Goal: Information Seeking & Learning: Understand process/instructions

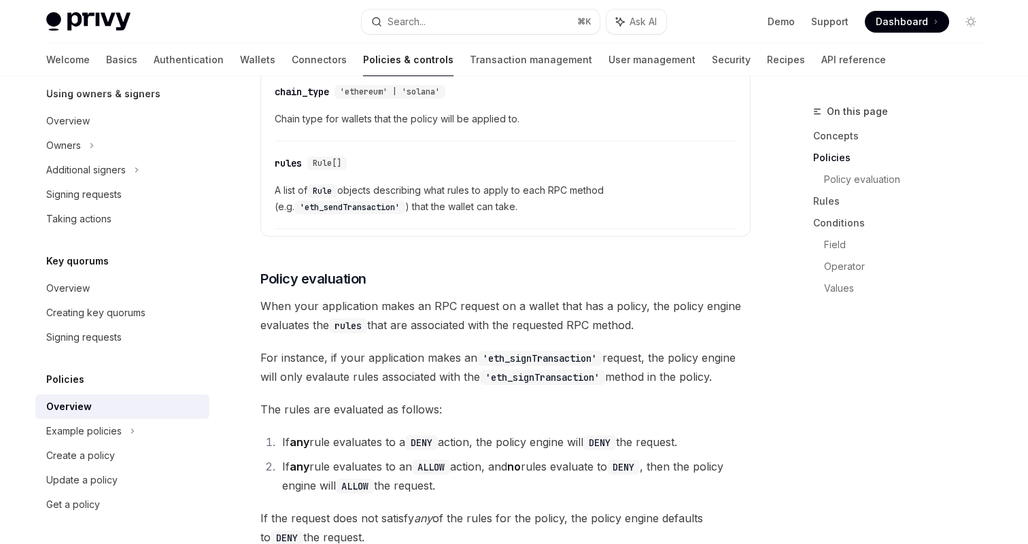
scroll to position [1410, 0]
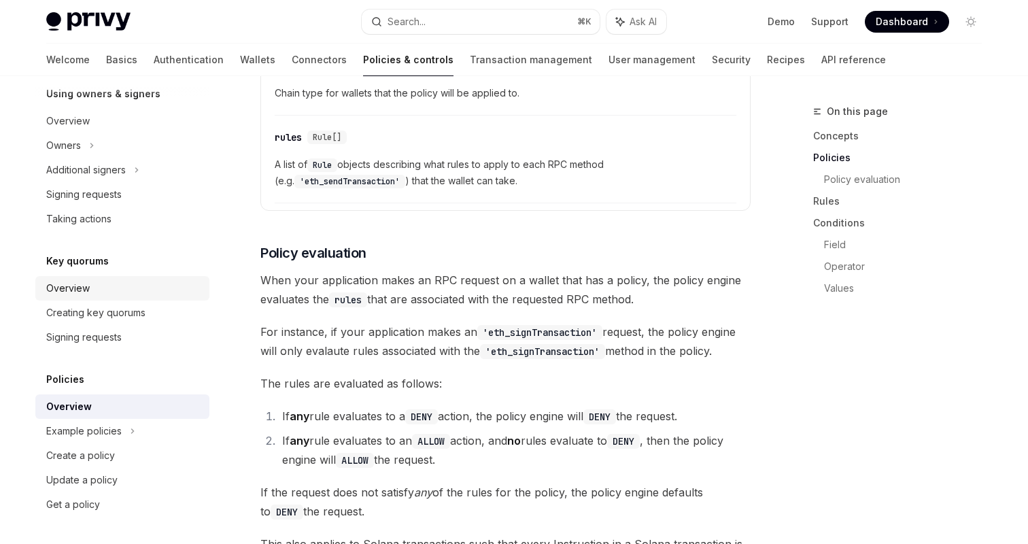
click at [137, 293] on div "Overview" at bounding box center [123, 288] width 155 height 16
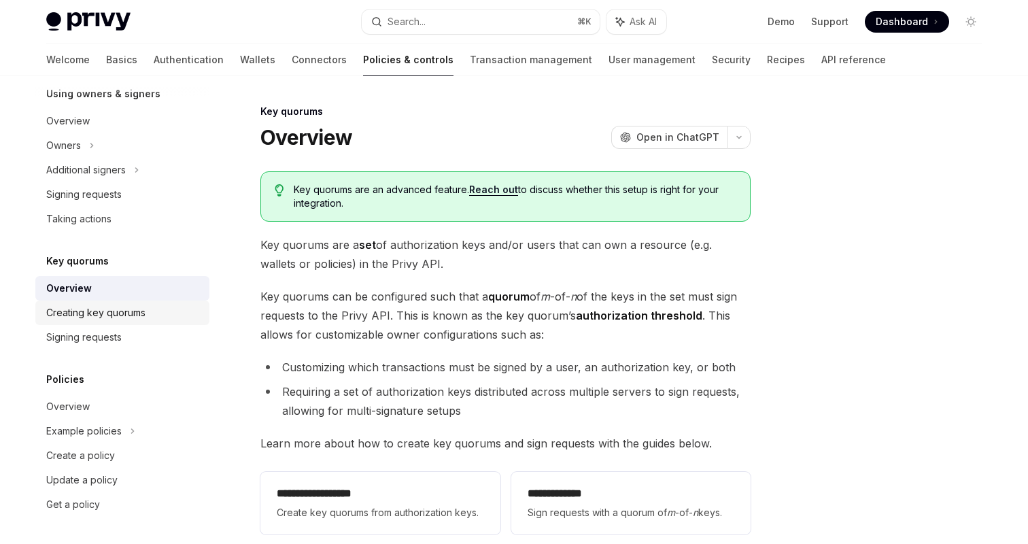
click at [132, 322] on link "Creating key quorums" at bounding box center [122, 312] width 174 height 24
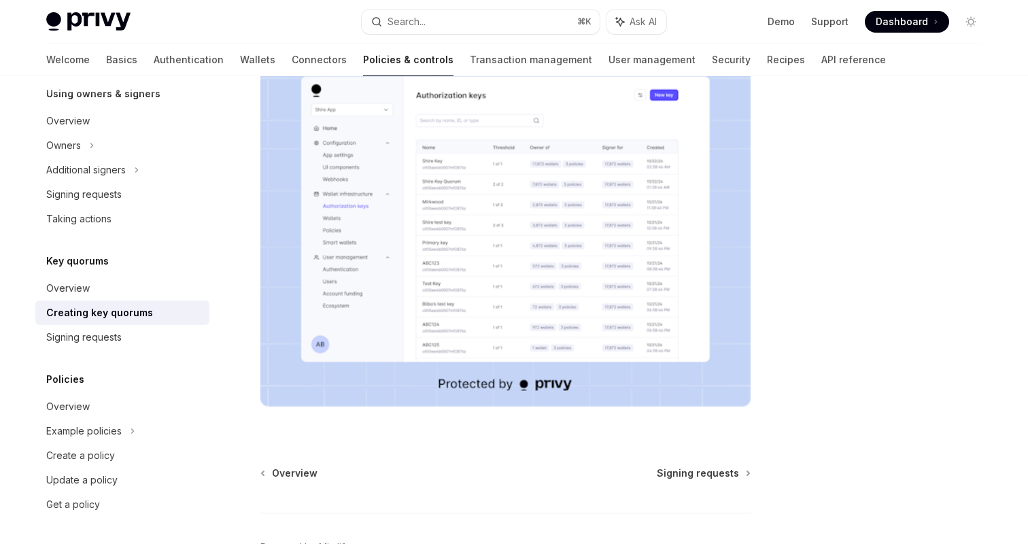
scroll to position [498, 0]
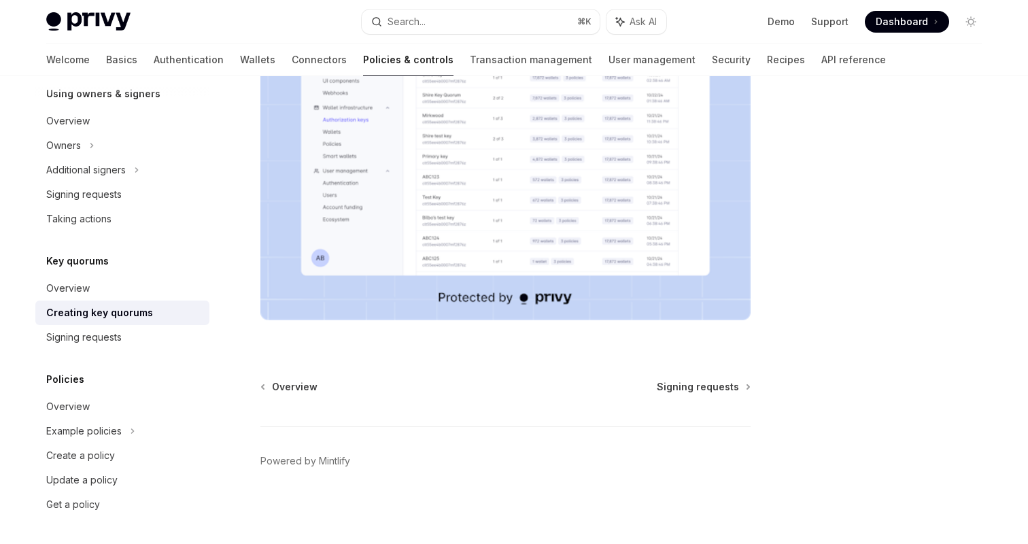
click at [697, 395] on div "Overview Signing requests Powered by Mintlify" at bounding box center [505, 462] width 490 height 164
click at [699, 385] on span "Signing requests" at bounding box center [698, 387] width 82 height 14
type textarea "*"
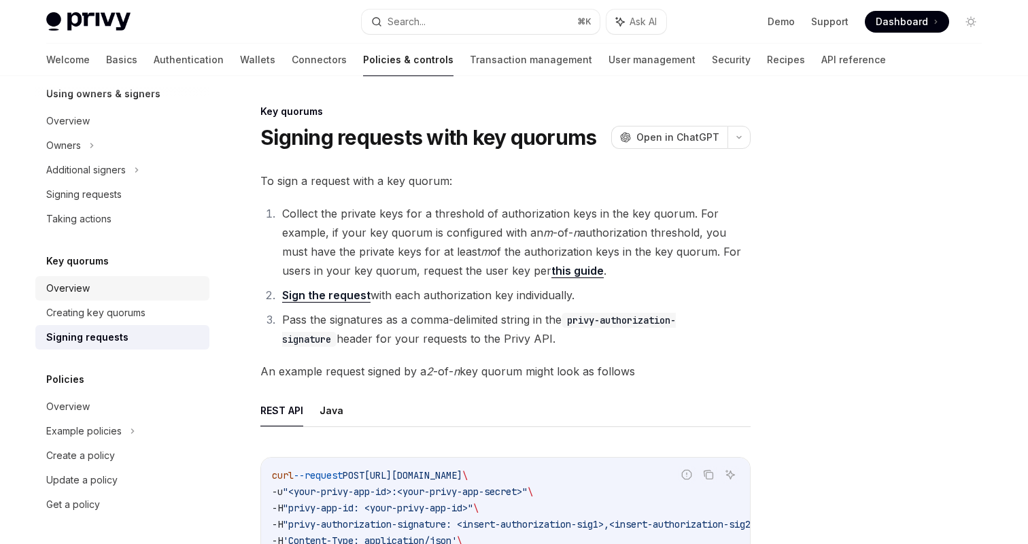
click at [107, 290] on div "Overview" at bounding box center [123, 288] width 155 height 16
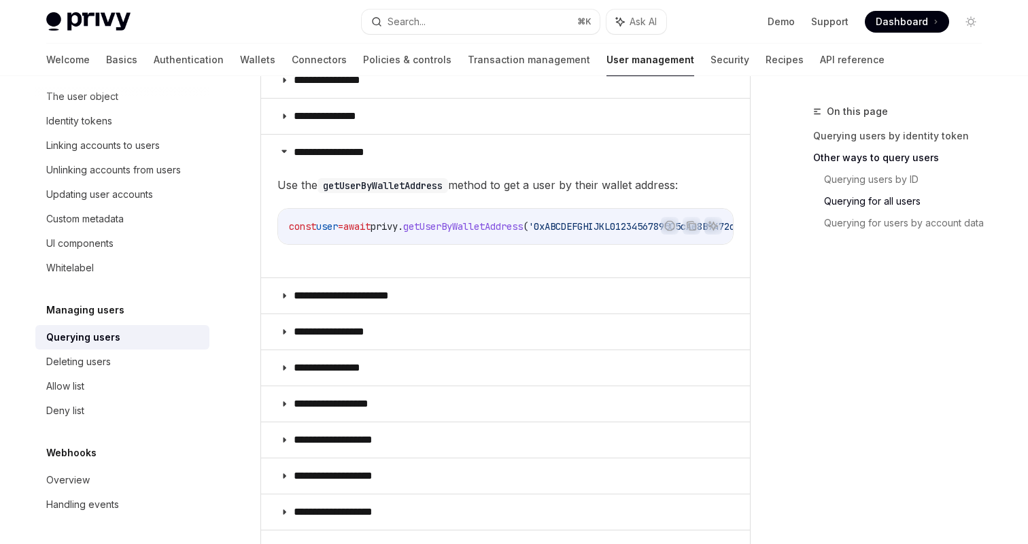
scroll to position [957, 0]
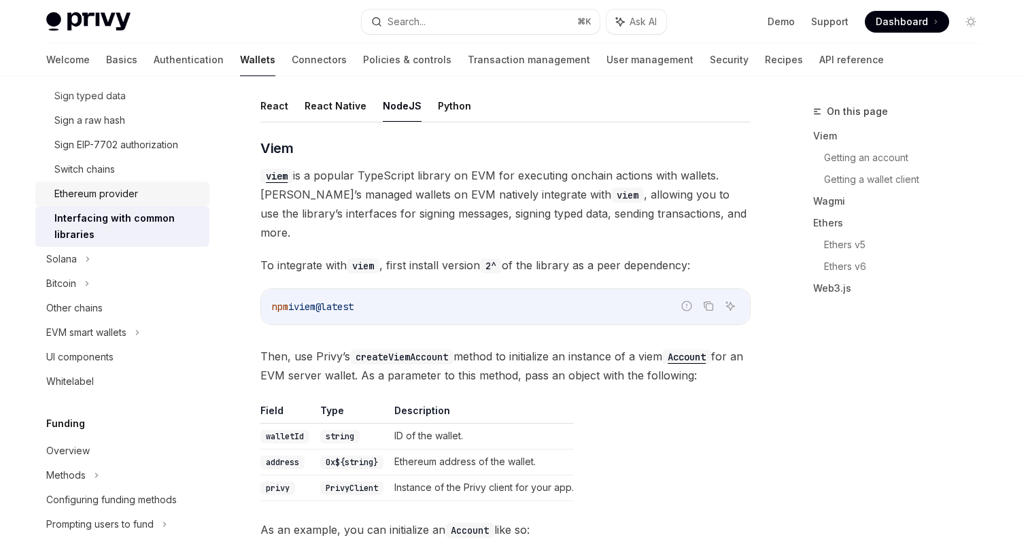
scroll to position [476, 0]
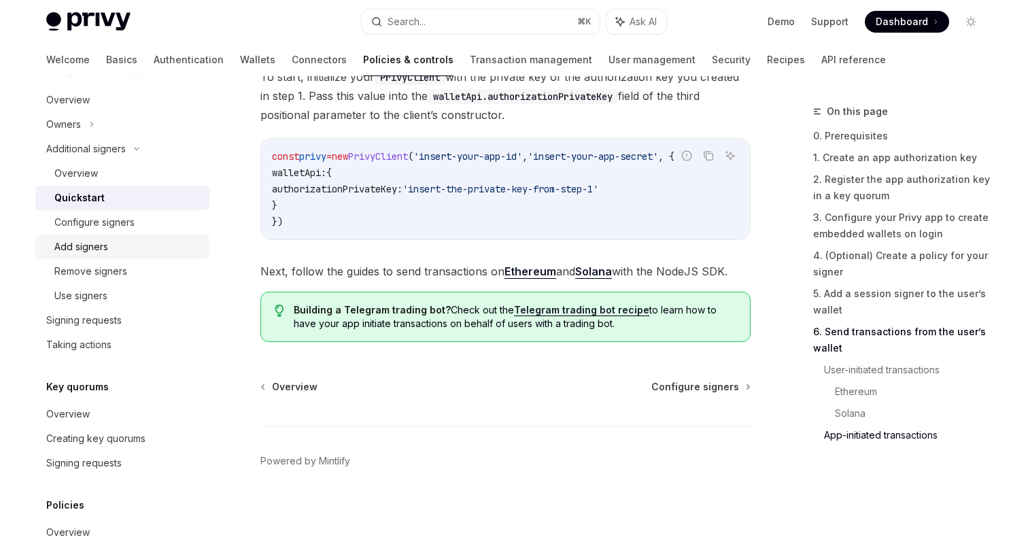
scroll to position [442, 0]
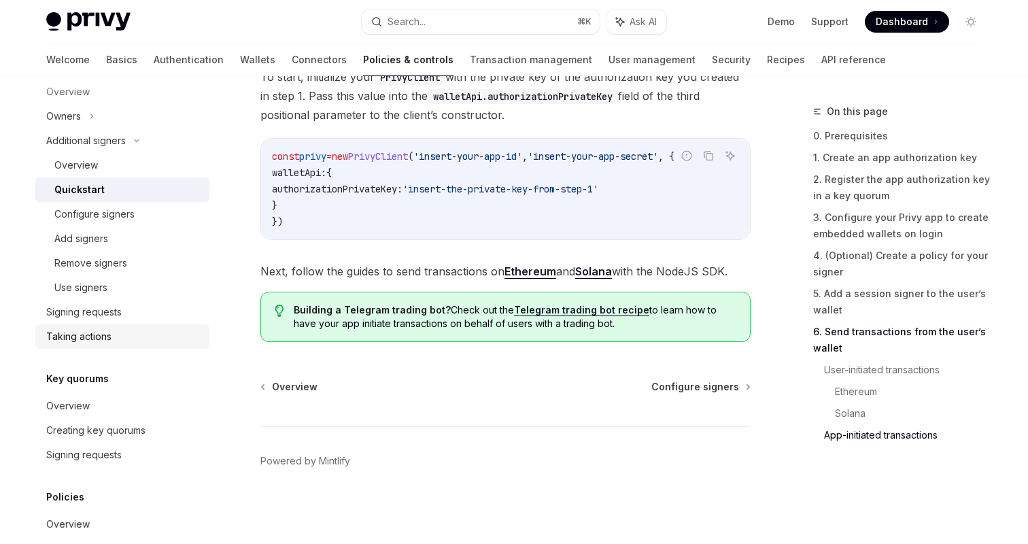
click at [134, 332] on div "Taking actions" at bounding box center [123, 336] width 155 height 16
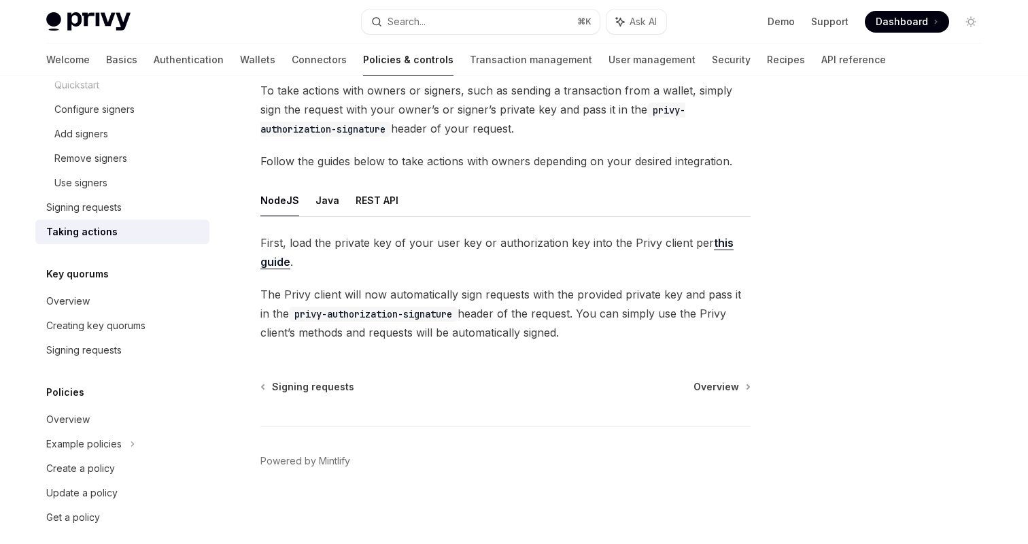
scroll to position [560, 0]
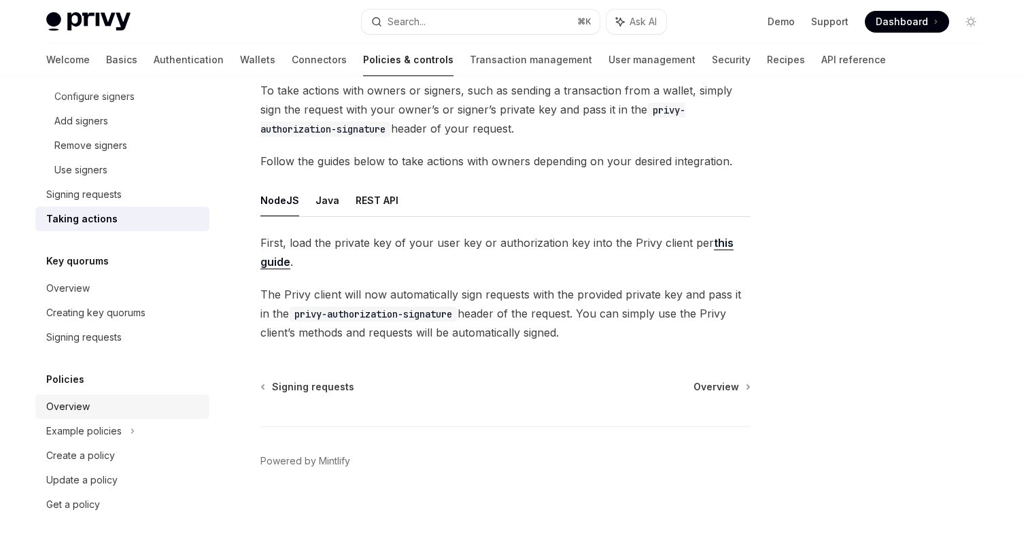
click at [124, 413] on div "Overview" at bounding box center [123, 406] width 155 height 16
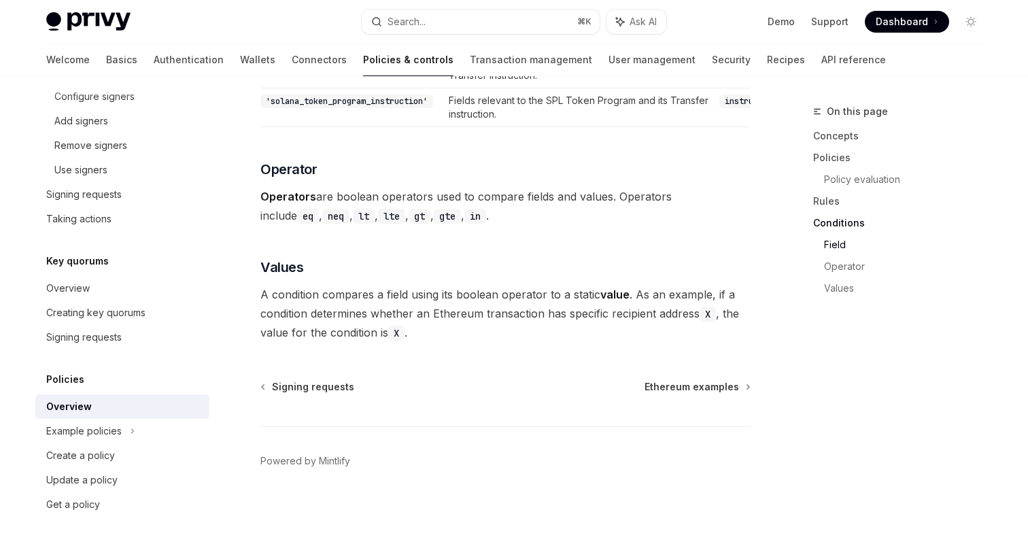
scroll to position [4042, 0]
click at [133, 430] on icon at bounding box center [133, 431] width 2 height 4
type textarea "*"
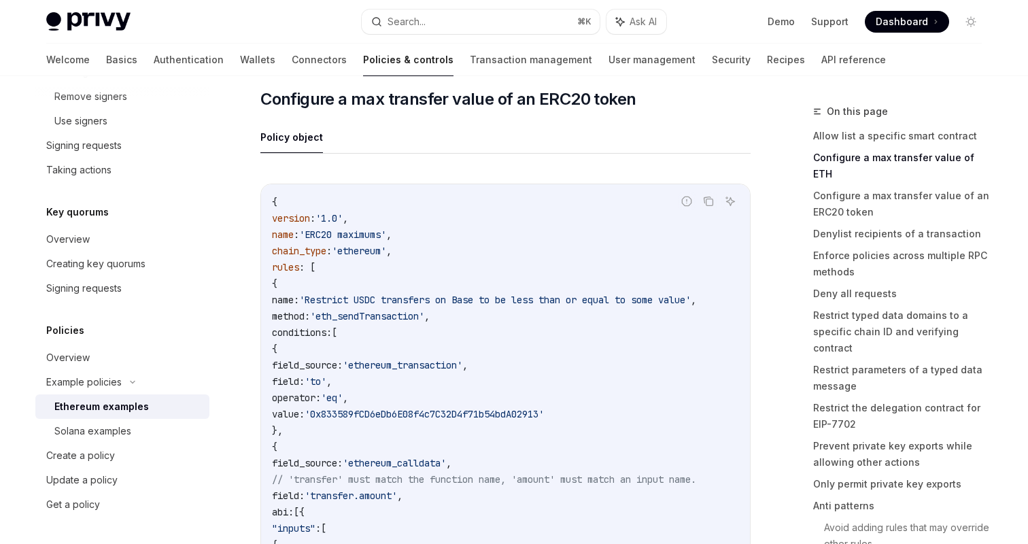
scroll to position [1260, 0]
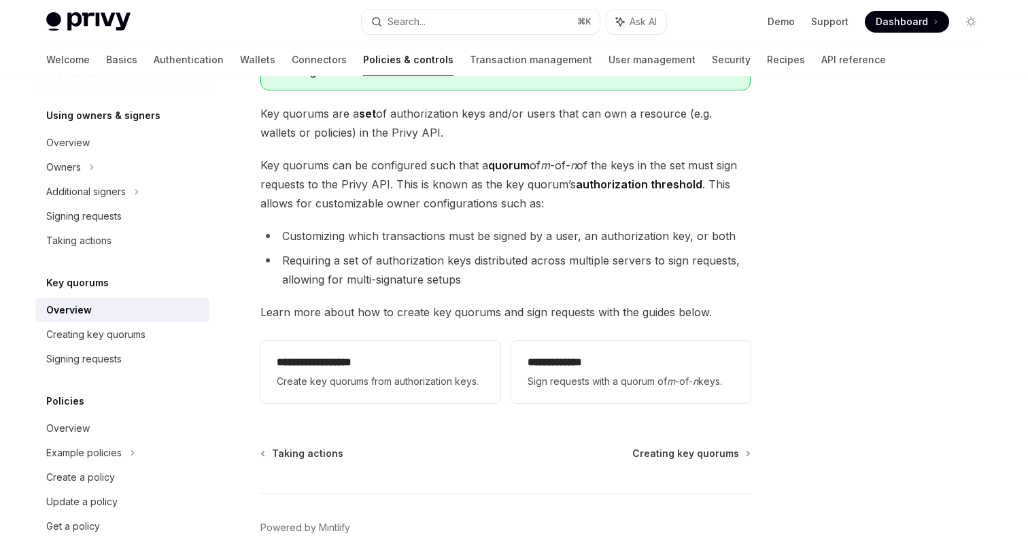
scroll to position [198, 0]
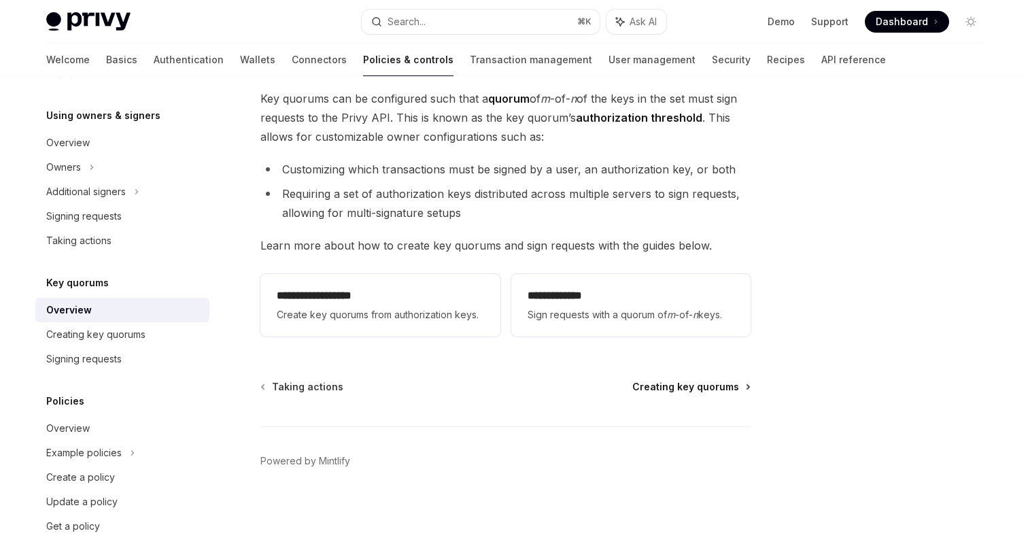
click at [701, 385] on span "Creating key quorums" at bounding box center [685, 387] width 107 height 14
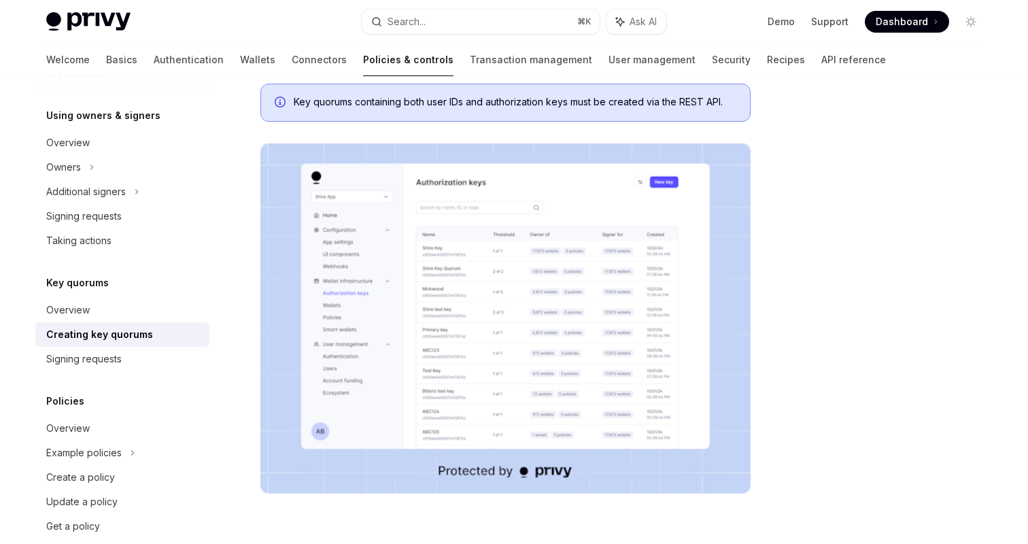
scroll to position [498, 0]
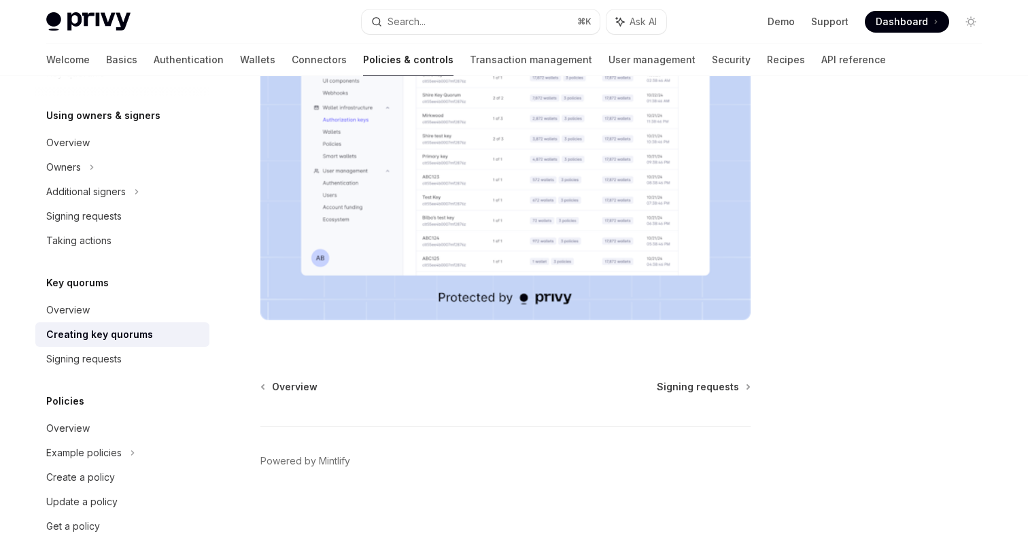
click at [699, 398] on div "Overview Signing requests Powered by [PERSON_NAME]" at bounding box center [505, 462] width 490 height 164
click at [570, 248] on img at bounding box center [505, 145] width 490 height 350
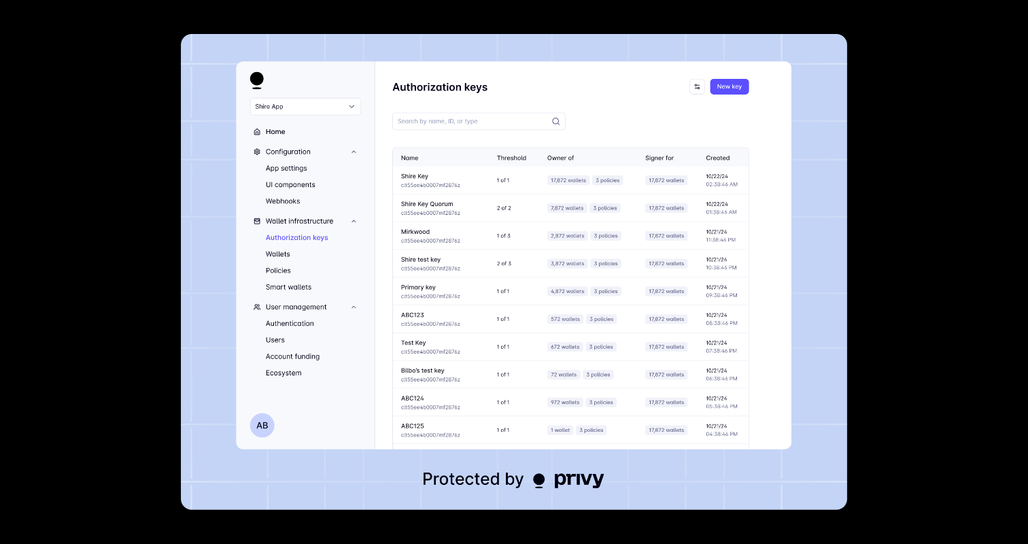
click at [482, 238] on img at bounding box center [513, 272] width 665 height 476
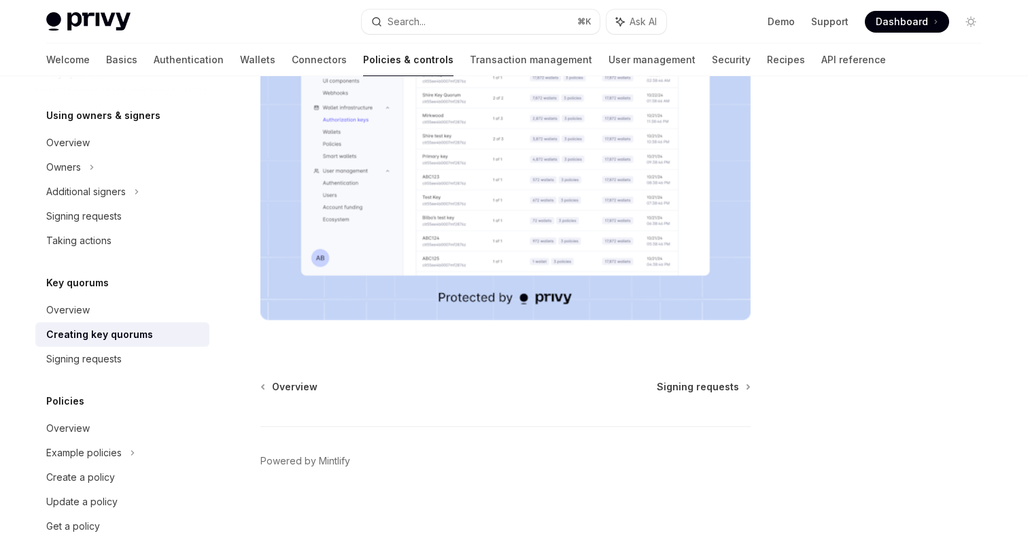
click at [483, 238] on img at bounding box center [505, 145] width 490 height 350
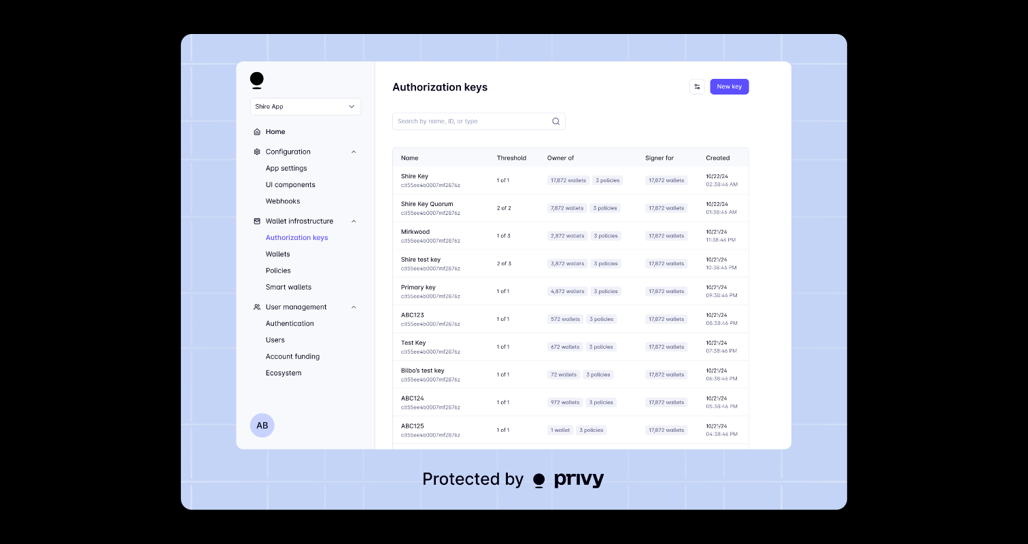
click at [502, 222] on img at bounding box center [513, 272] width 665 height 476
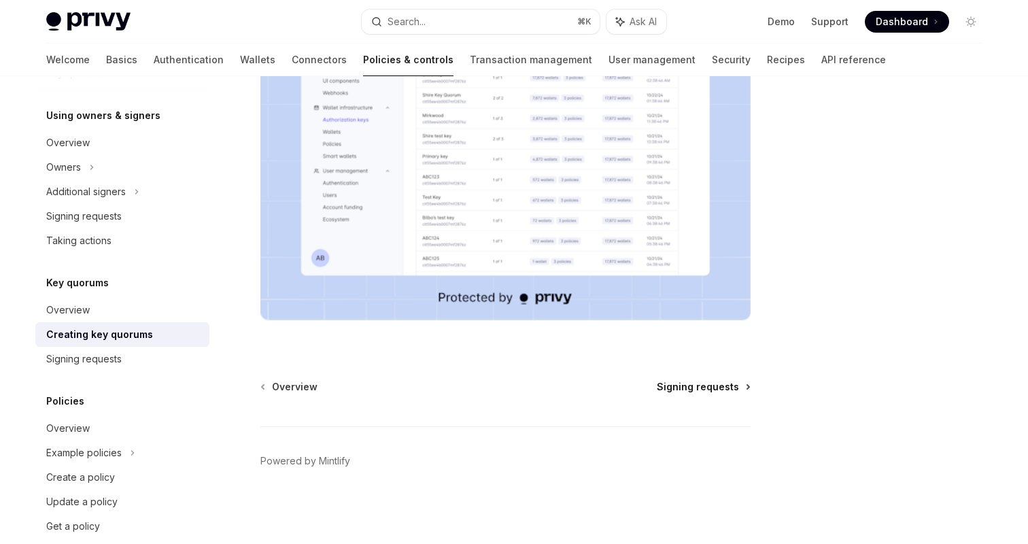
click at [717, 381] on span "Signing requests" at bounding box center [698, 387] width 82 height 14
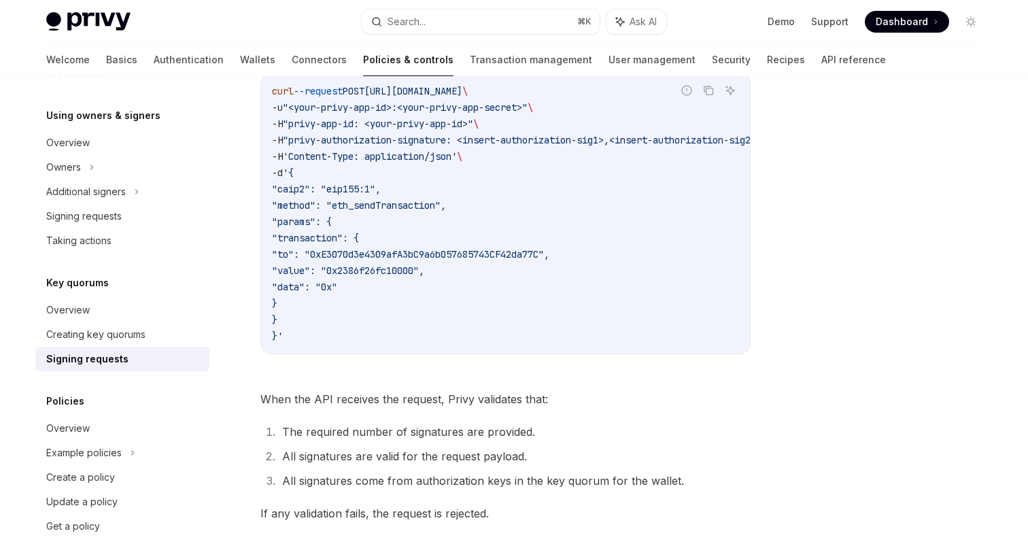
scroll to position [570, 0]
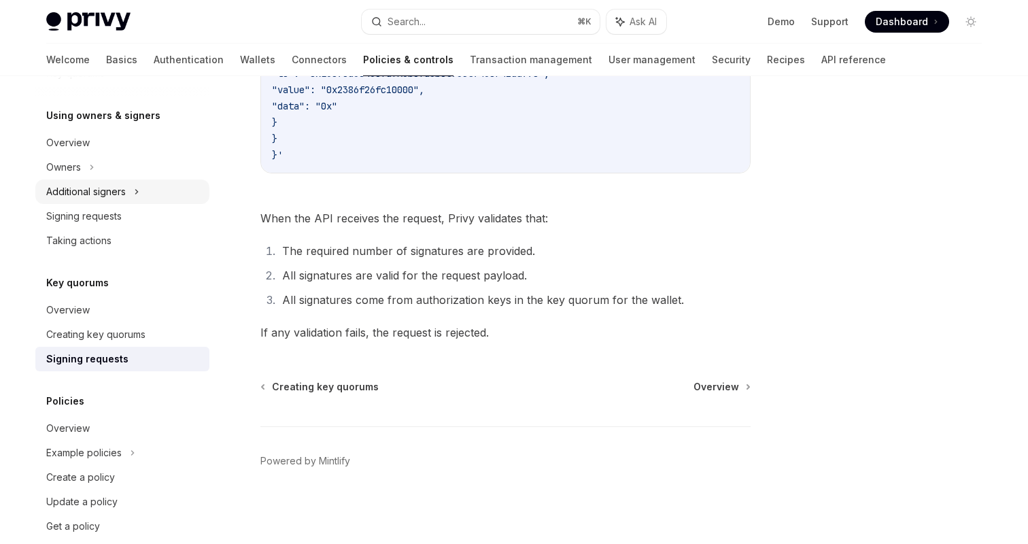
click at [137, 193] on icon at bounding box center [137, 192] width 2 height 4
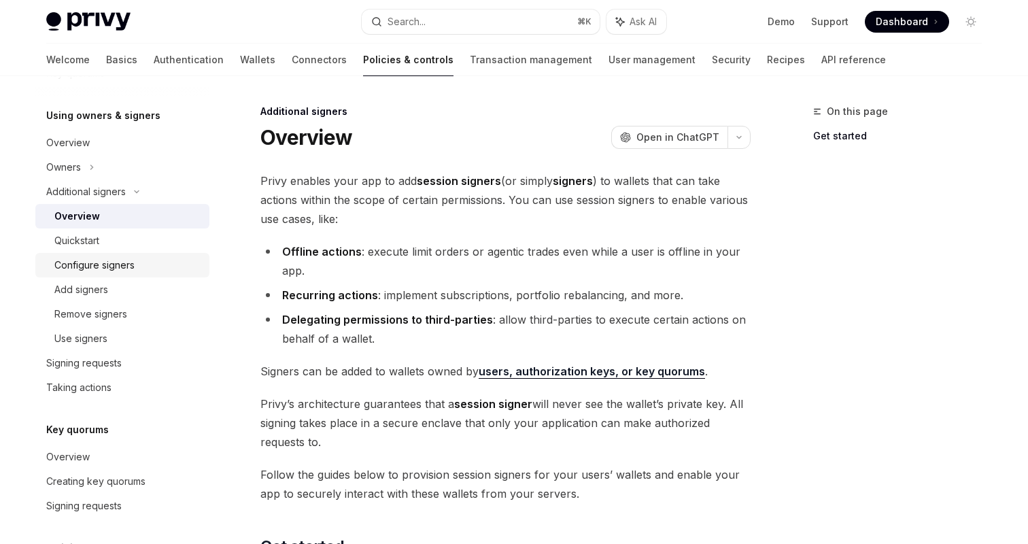
click at [126, 256] on link "Configure signers" at bounding box center [122, 265] width 174 height 24
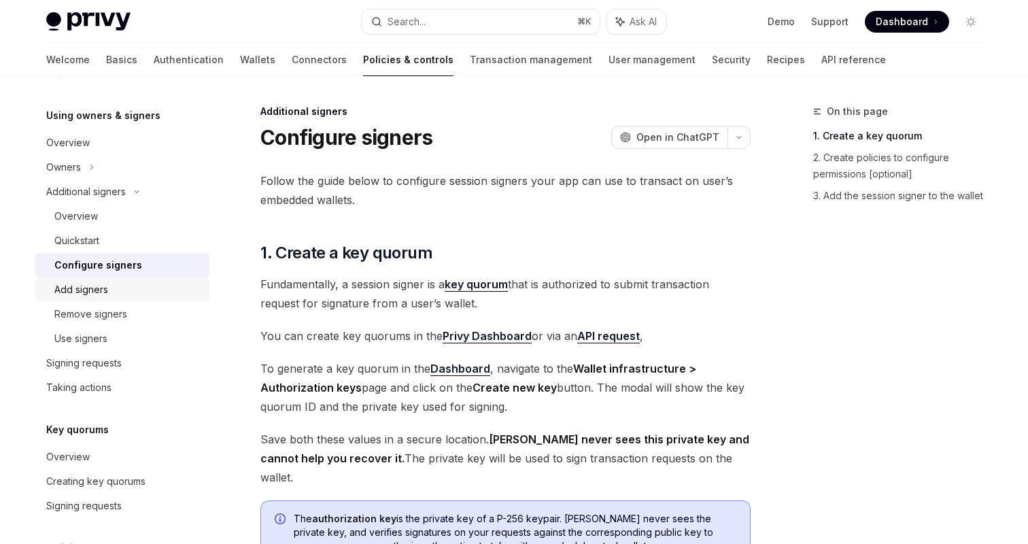
click at [122, 280] on link "Add signers" at bounding box center [122, 289] width 174 height 24
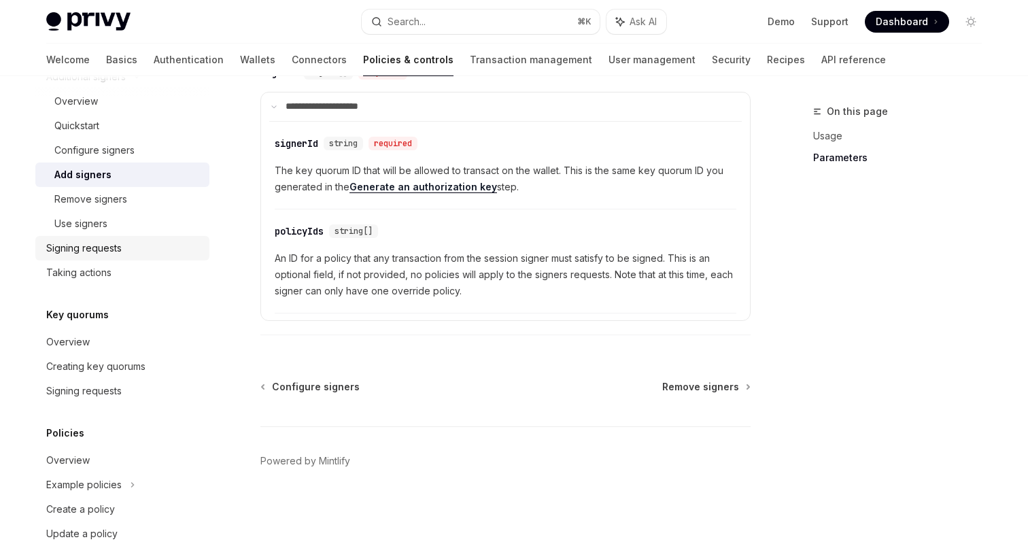
scroll to position [560, 0]
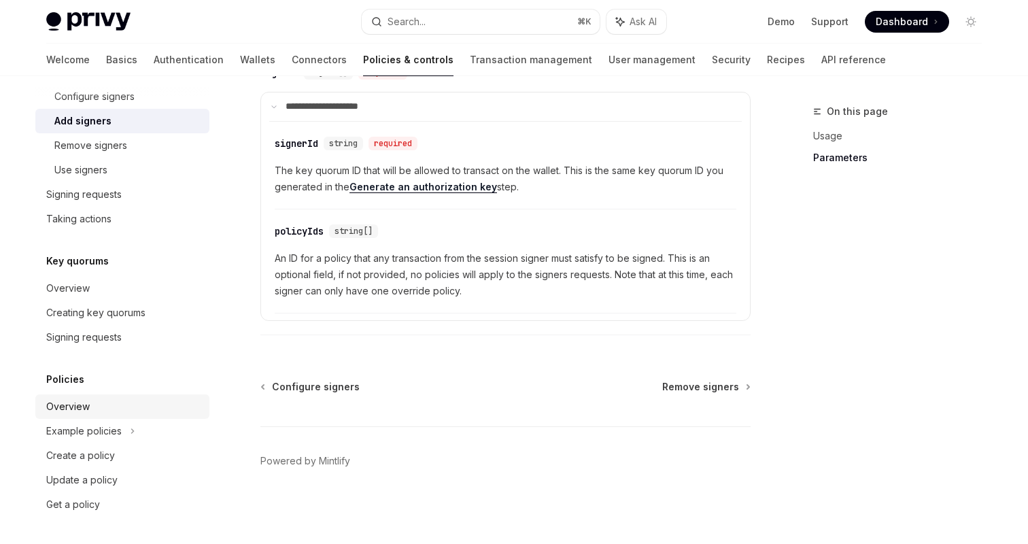
click at [95, 405] on div "Overview" at bounding box center [123, 406] width 155 height 16
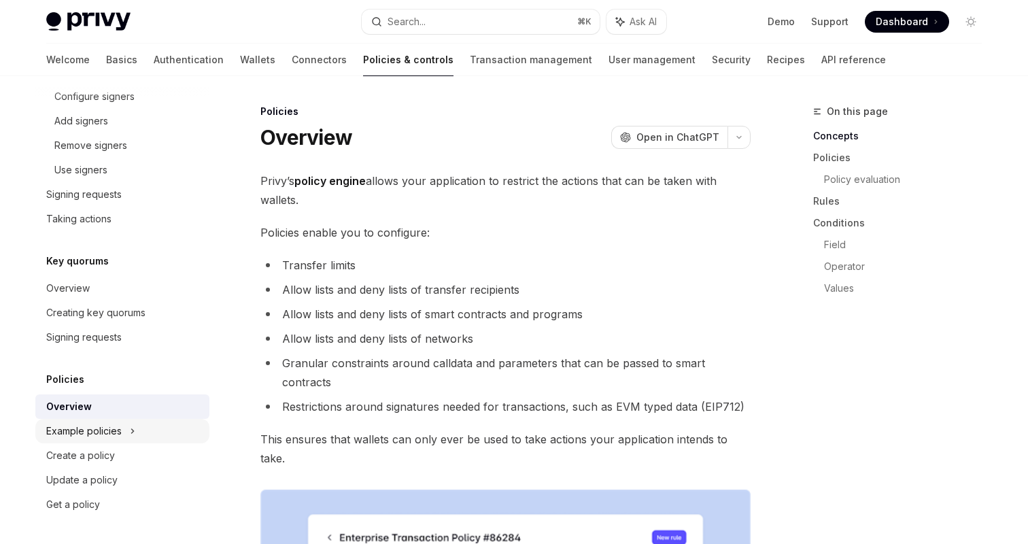
click at [103, 429] on div "Example policies" at bounding box center [83, 431] width 75 height 16
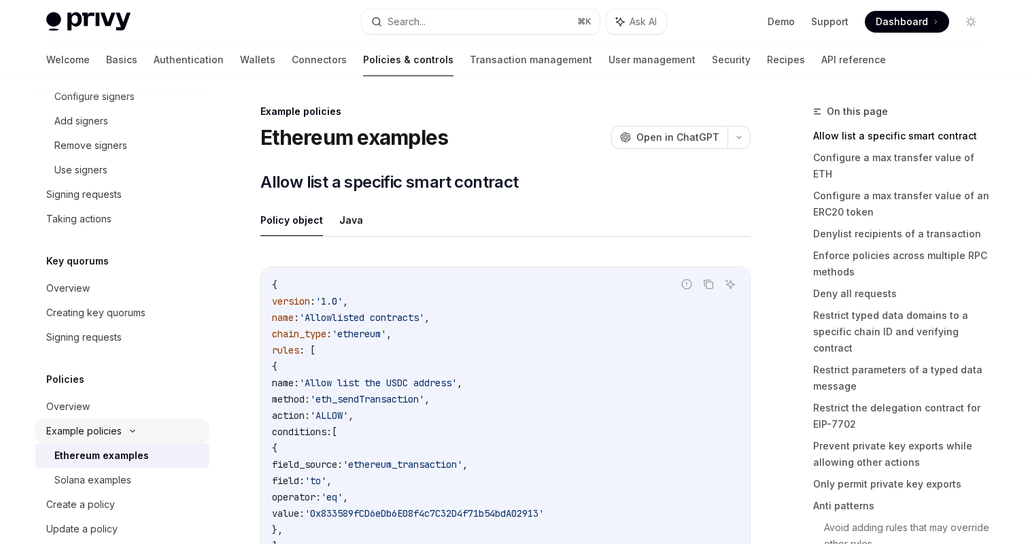
scroll to position [609, 0]
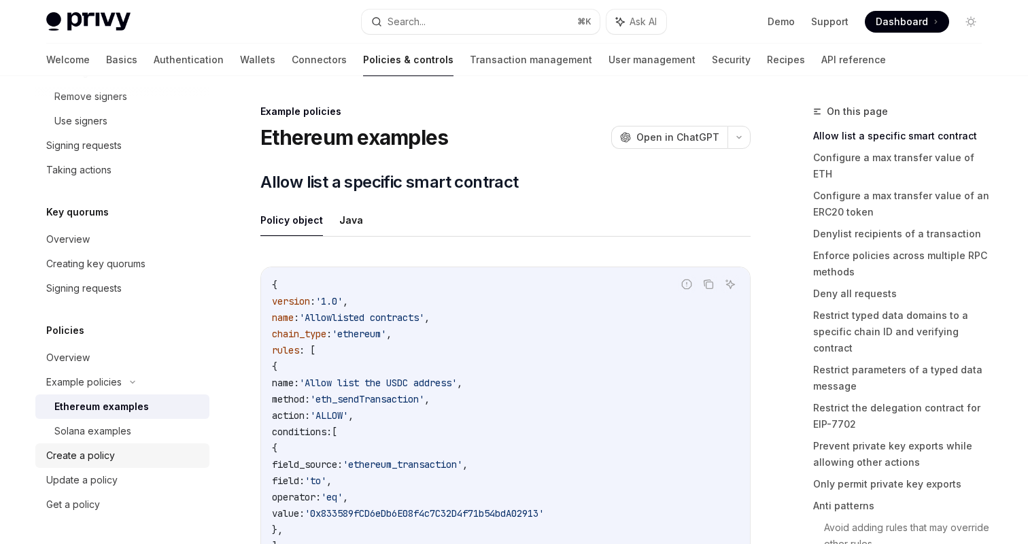
click at [102, 453] on div "Create a policy" at bounding box center [80, 455] width 69 height 16
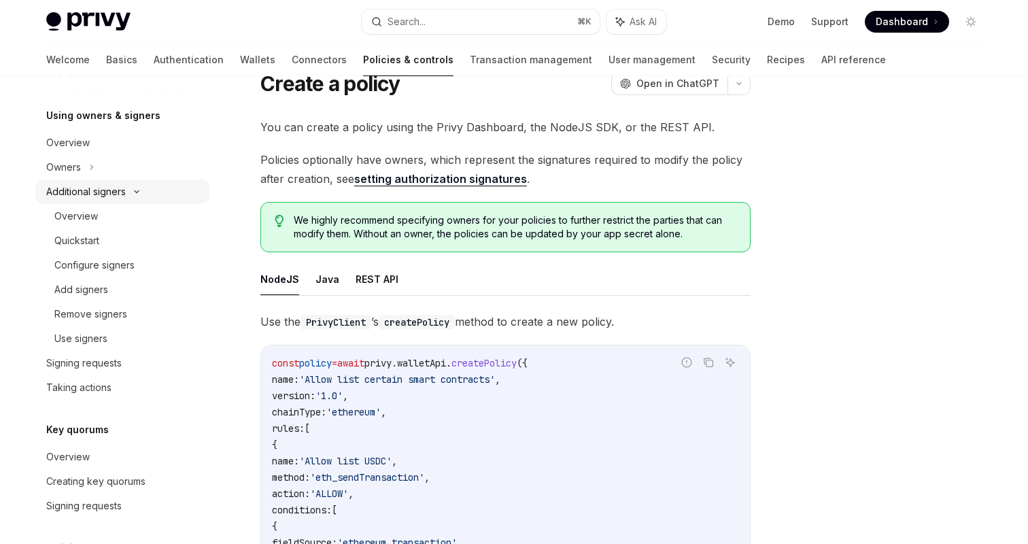
scroll to position [371, 0]
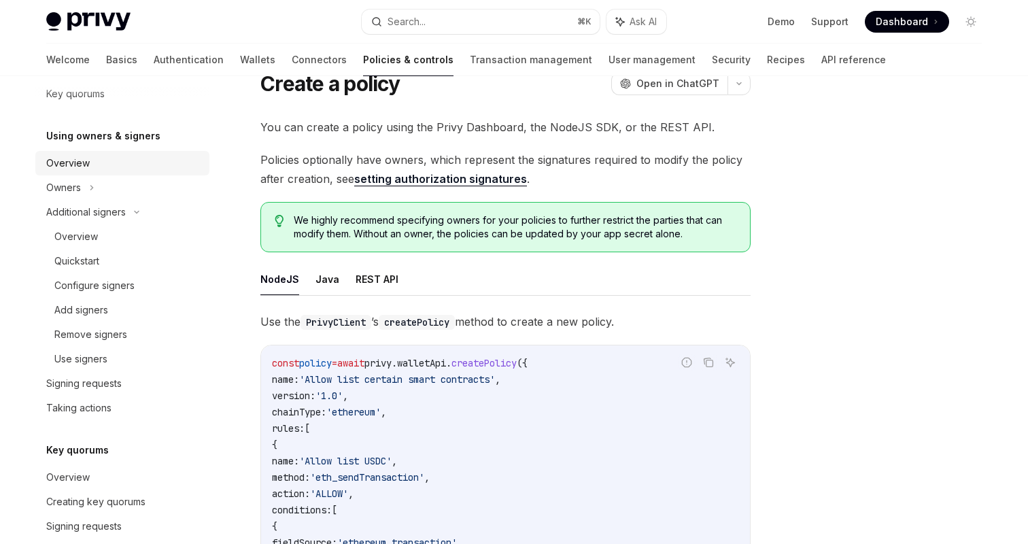
click at [99, 154] on link "Overview" at bounding box center [122, 163] width 174 height 24
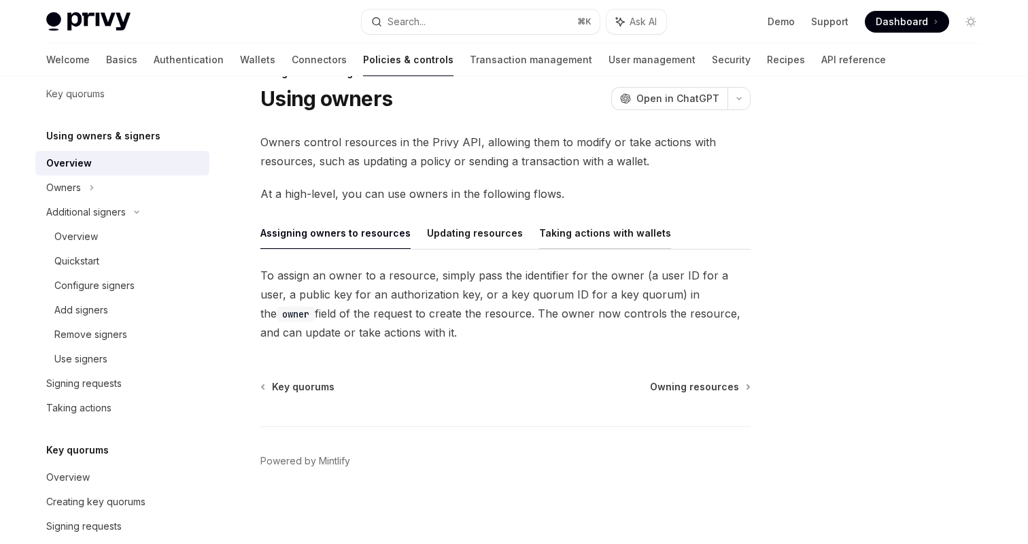
click at [549, 234] on button "Taking actions with wallets" at bounding box center [605, 233] width 132 height 32
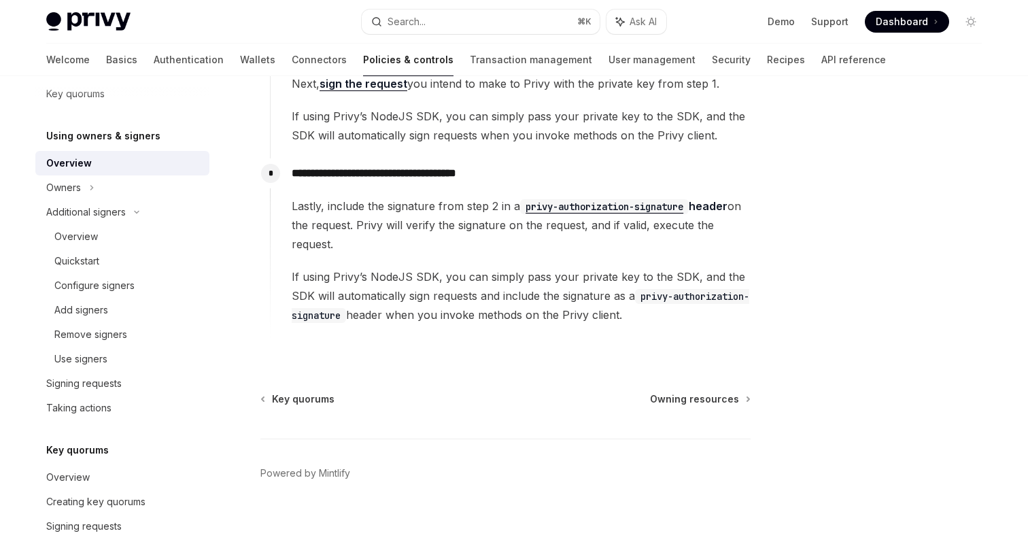
scroll to position [455, 0]
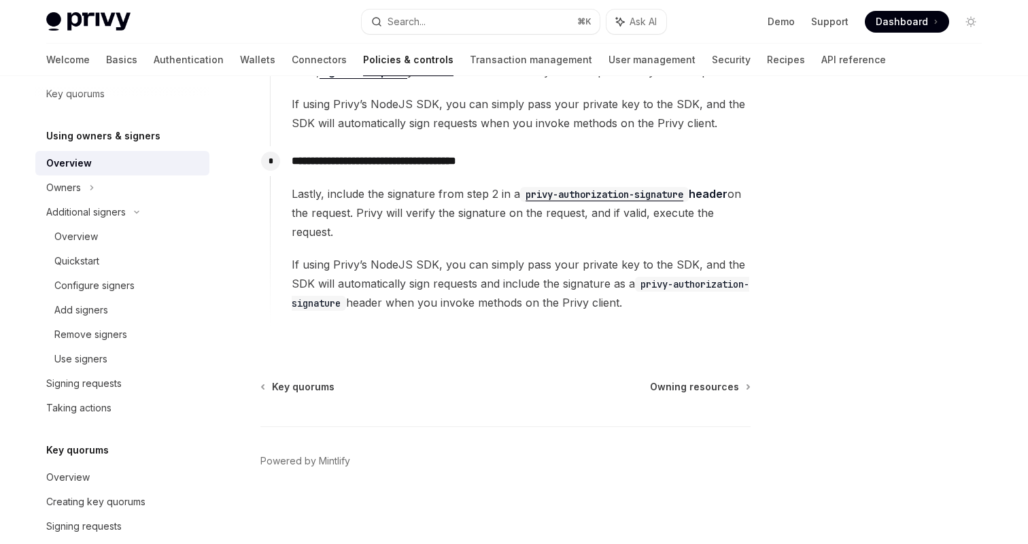
click at [698, 379] on div "**********" at bounding box center [378, 96] width 750 height 895
click at [693, 385] on span "Owning resources" at bounding box center [694, 387] width 89 height 14
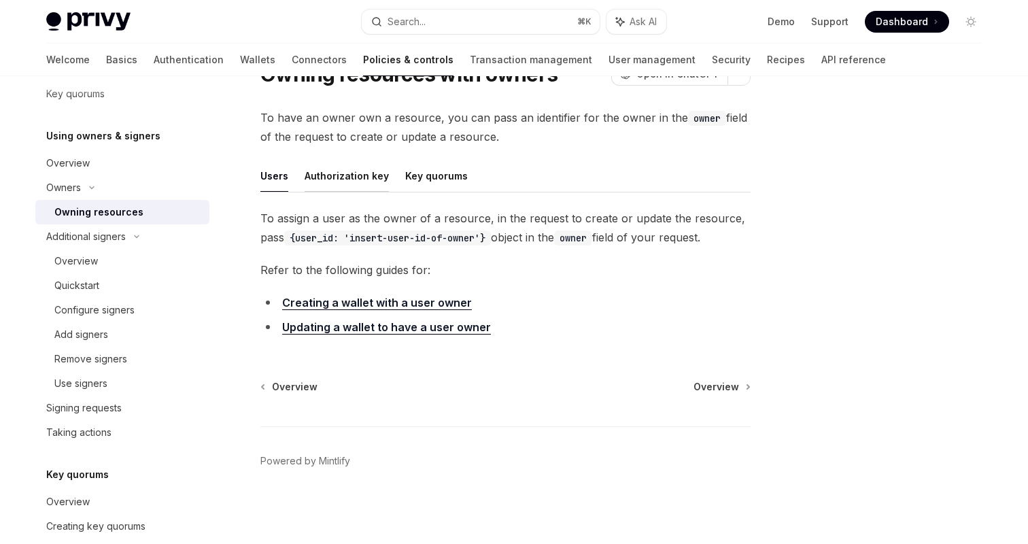
click at [349, 182] on button "Authorization key" at bounding box center [347, 176] width 84 height 32
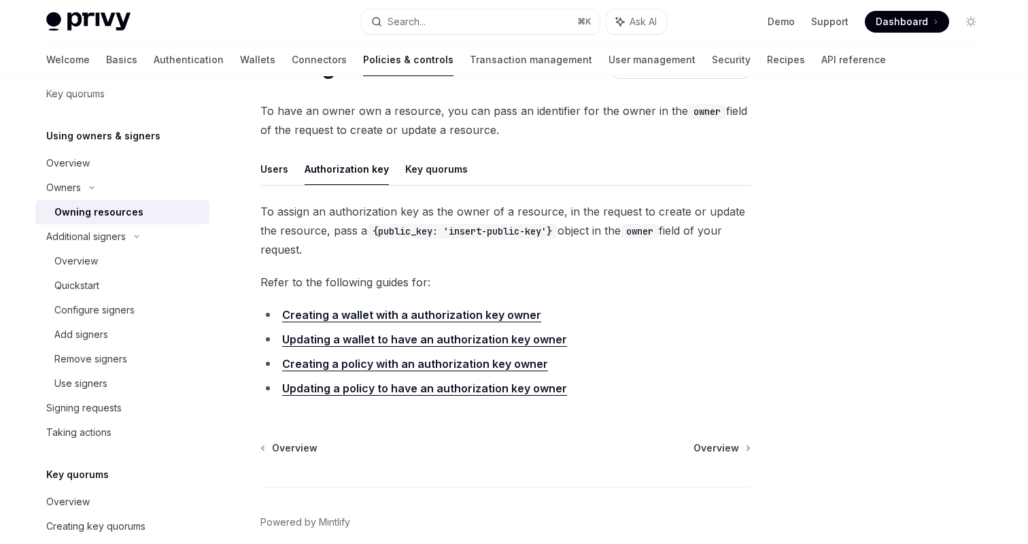
scroll to position [73, 0]
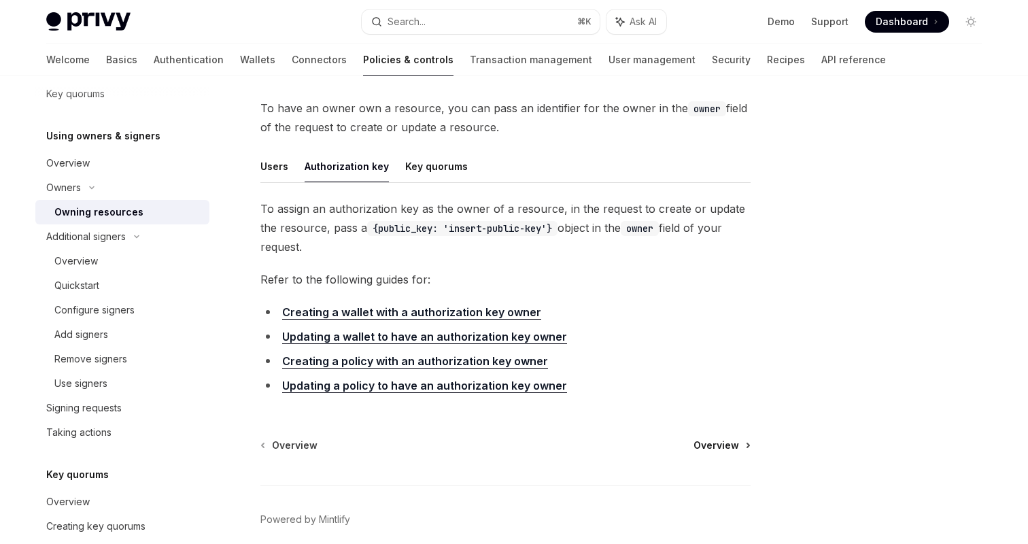
click at [712, 438] on span "Overview" at bounding box center [716, 445] width 46 height 14
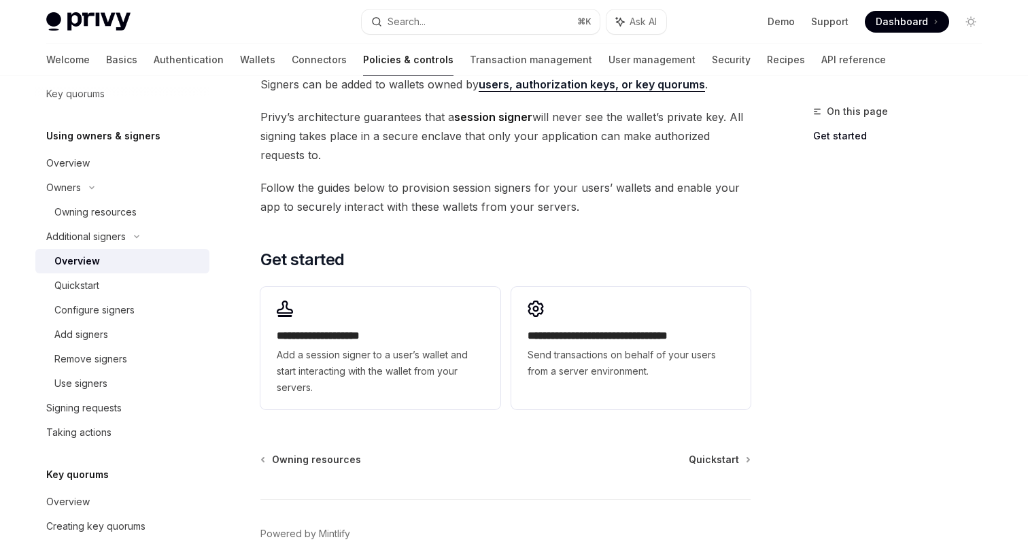
scroll to position [283, 0]
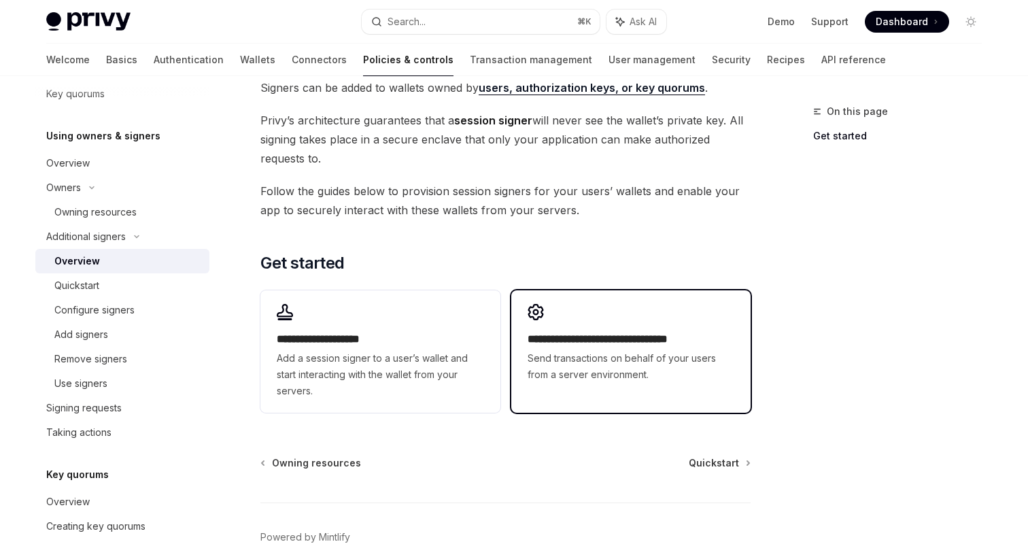
click at [633, 346] on h2 "**********" at bounding box center [630, 339] width 207 height 16
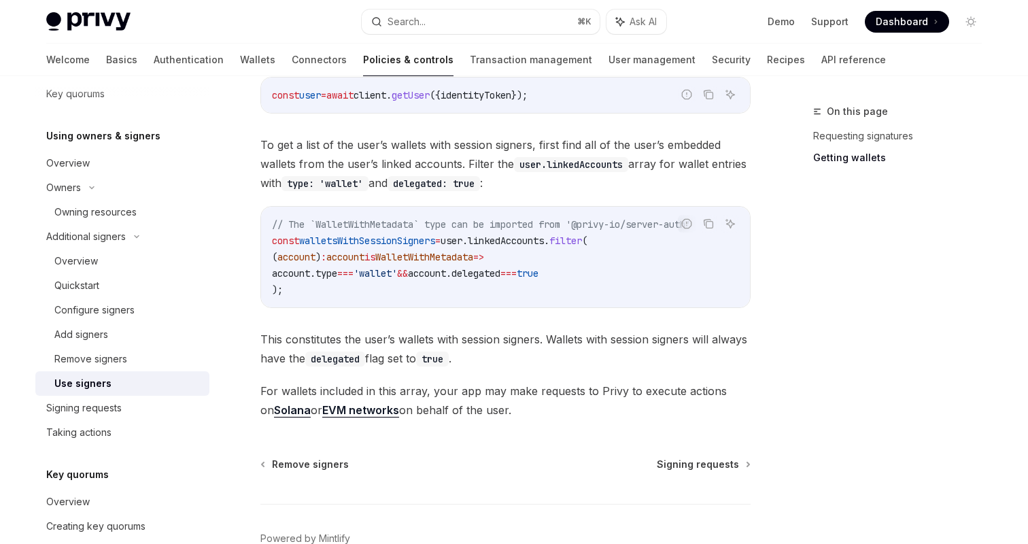
scroll to position [653, 0]
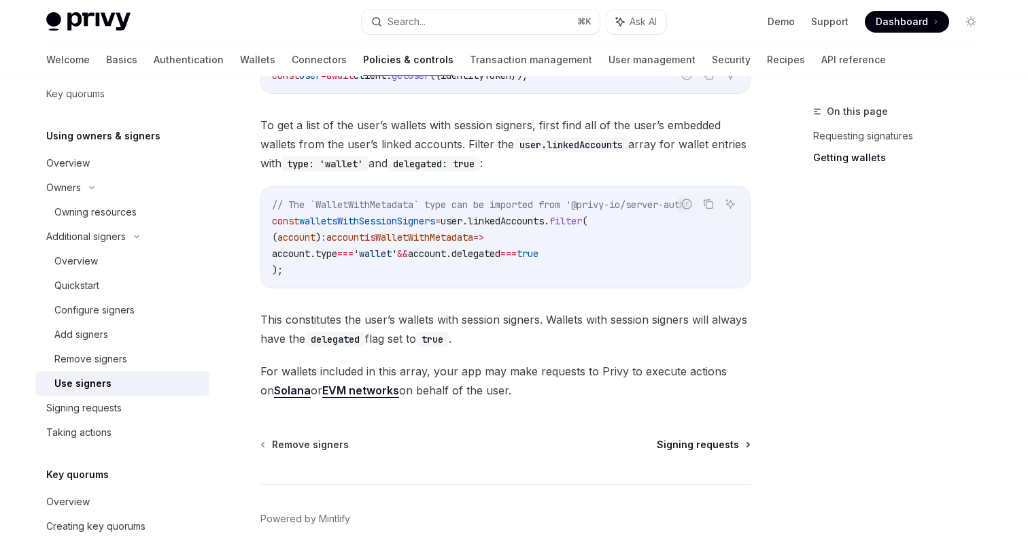
click at [679, 446] on span "Signing requests" at bounding box center [698, 445] width 82 height 14
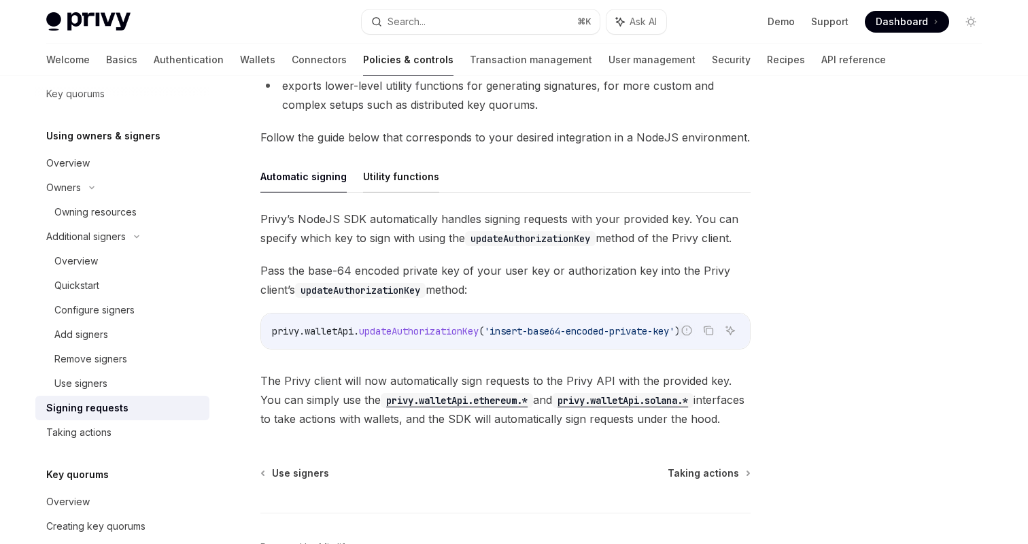
scroll to position [385, 0]
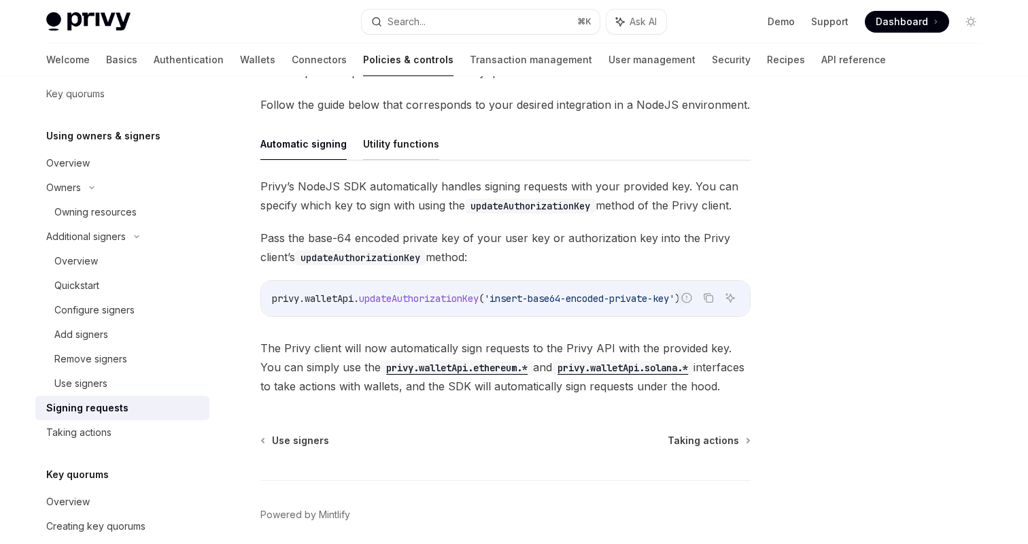
click at [407, 140] on button "Utility functions" at bounding box center [401, 144] width 76 height 32
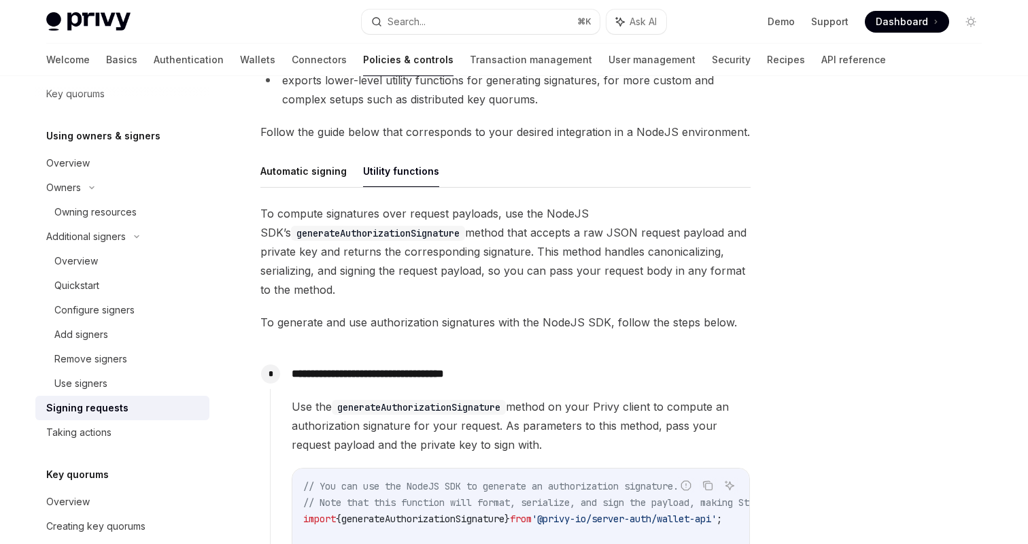
scroll to position [351, 0]
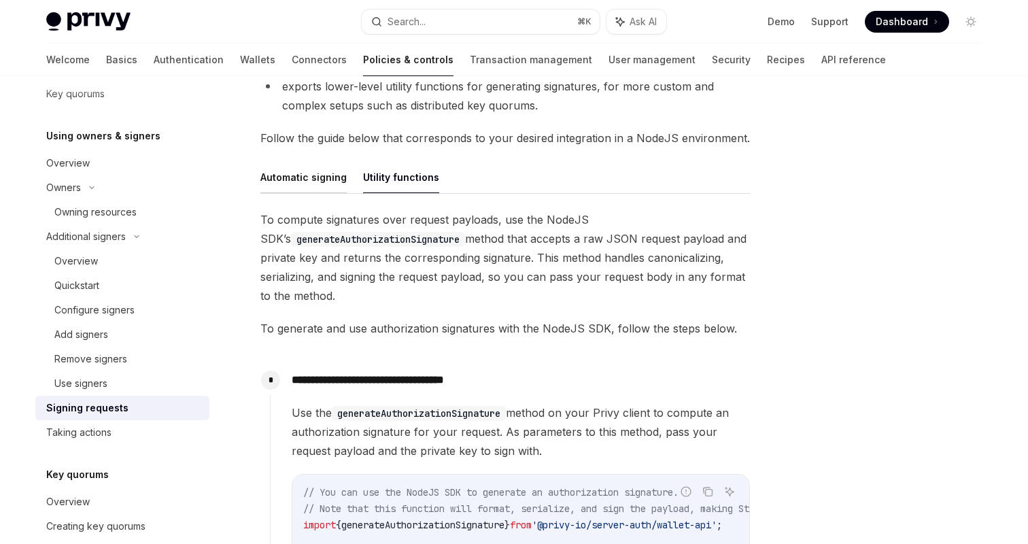
click at [313, 186] on button "Automatic signing" at bounding box center [303, 177] width 86 height 32
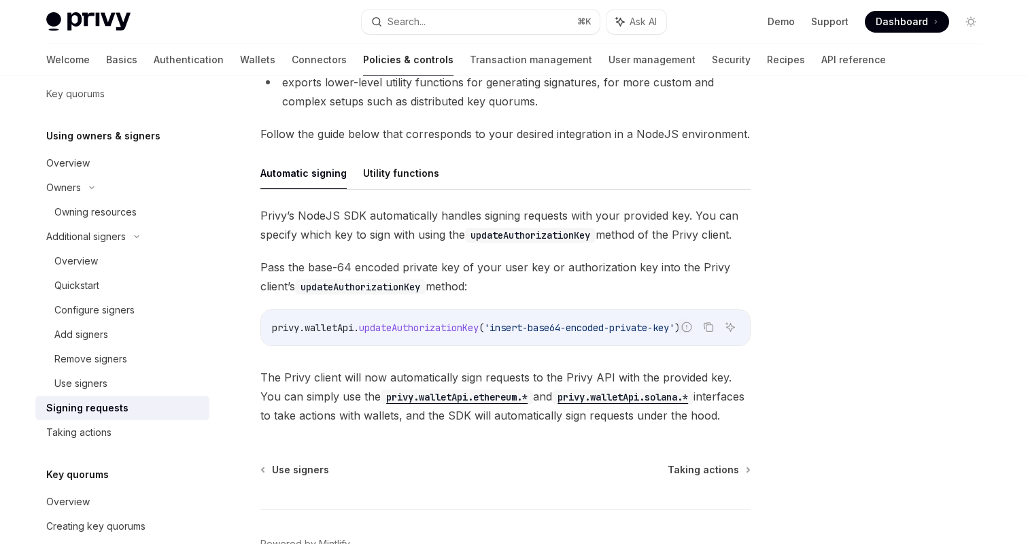
scroll to position [345, 0]
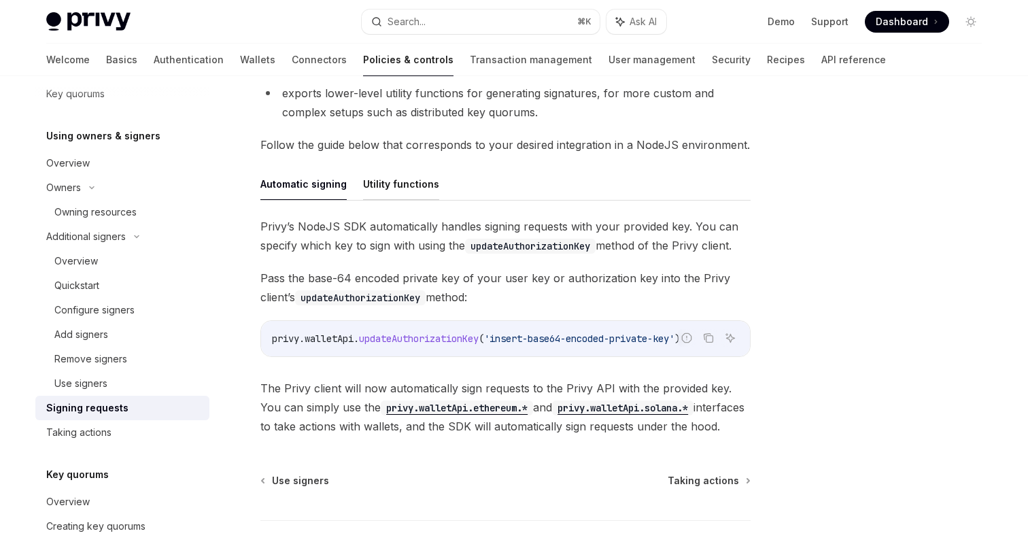
click at [394, 174] on button "Utility functions" at bounding box center [401, 184] width 76 height 32
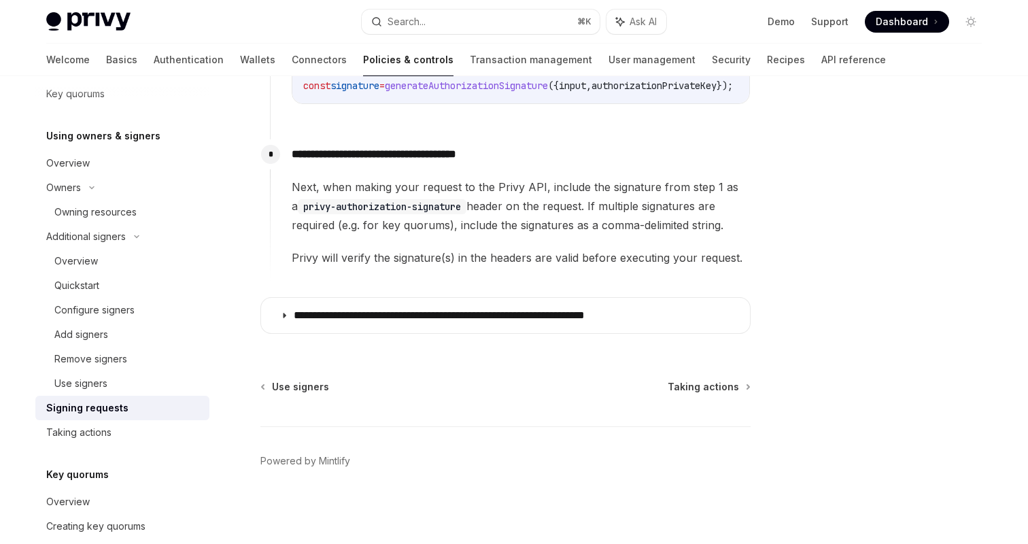
scroll to position [845, 0]
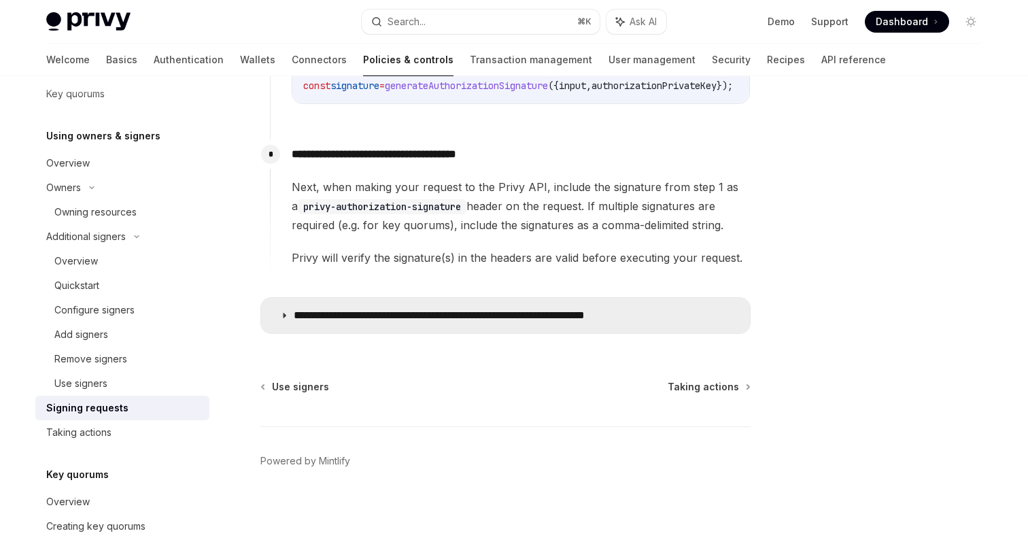
click at [552, 317] on p "**********" at bounding box center [482, 316] width 377 height 14
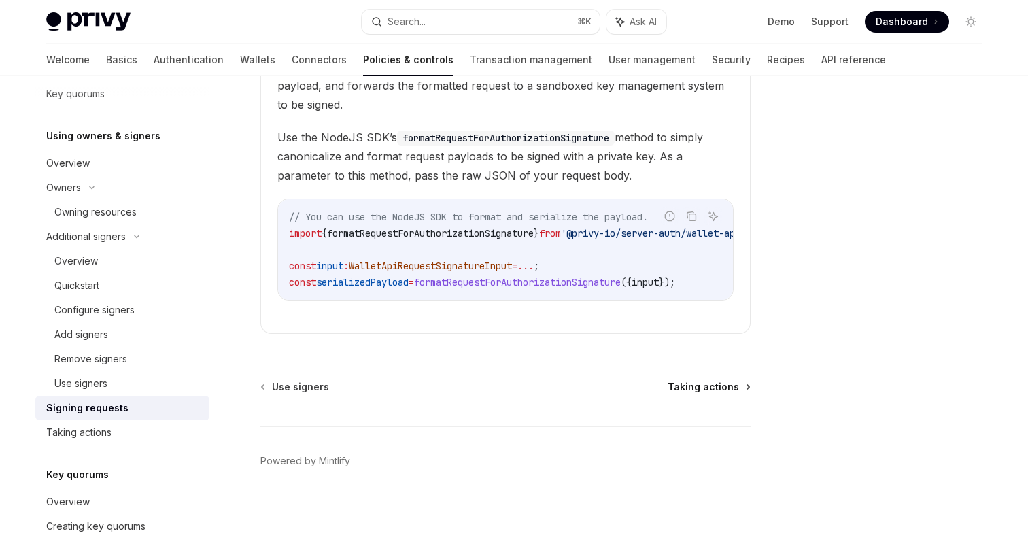
click at [701, 381] on span "Taking actions" at bounding box center [702, 387] width 71 height 14
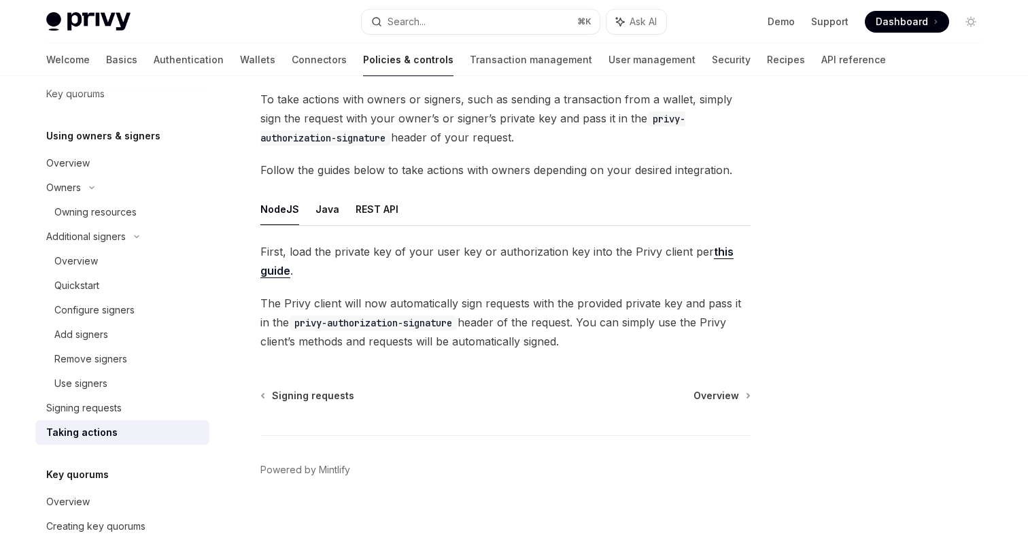
scroll to position [90, 0]
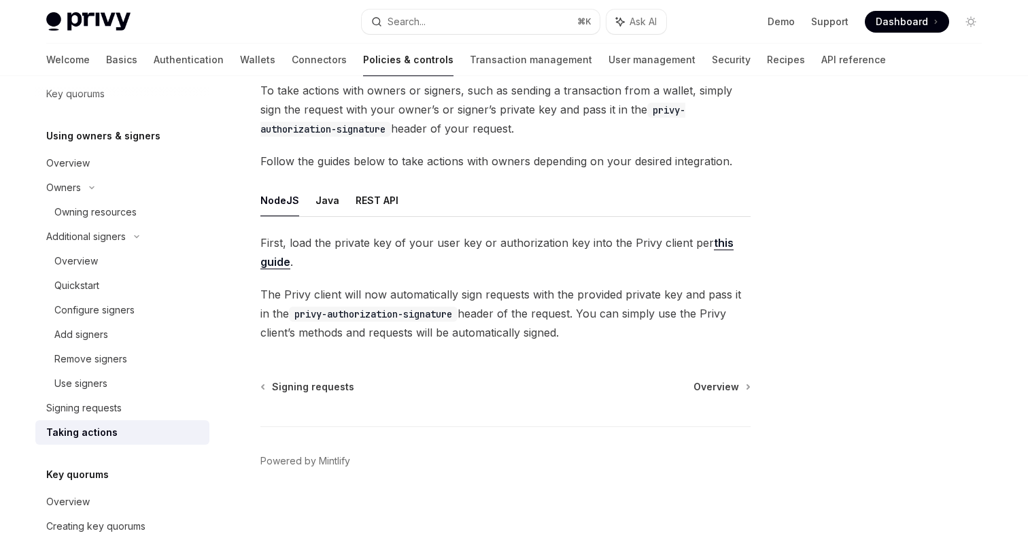
click at [714, 241] on link "this guide" at bounding box center [496, 252] width 473 height 33
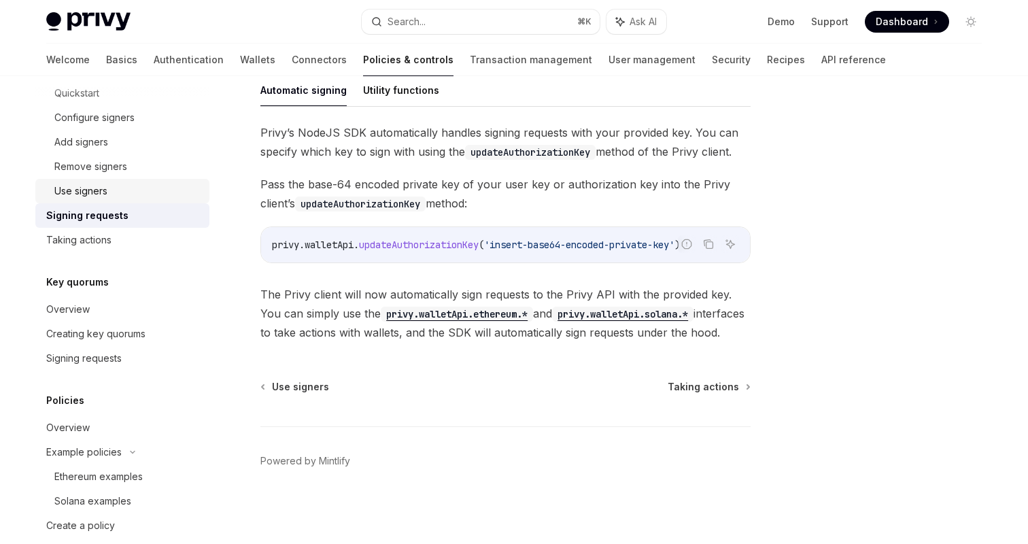
scroll to position [633, 0]
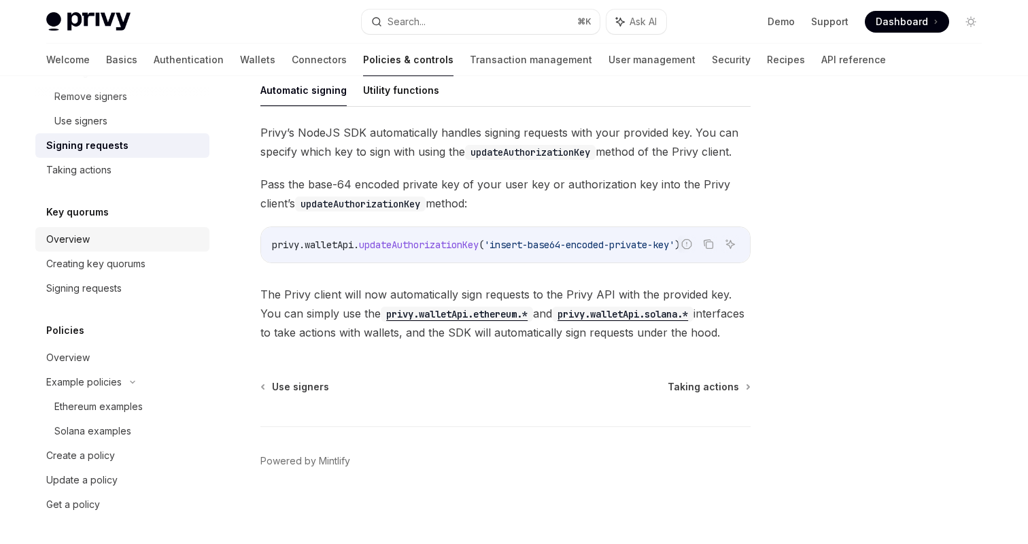
click at [101, 235] on div "Overview" at bounding box center [123, 239] width 155 height 16
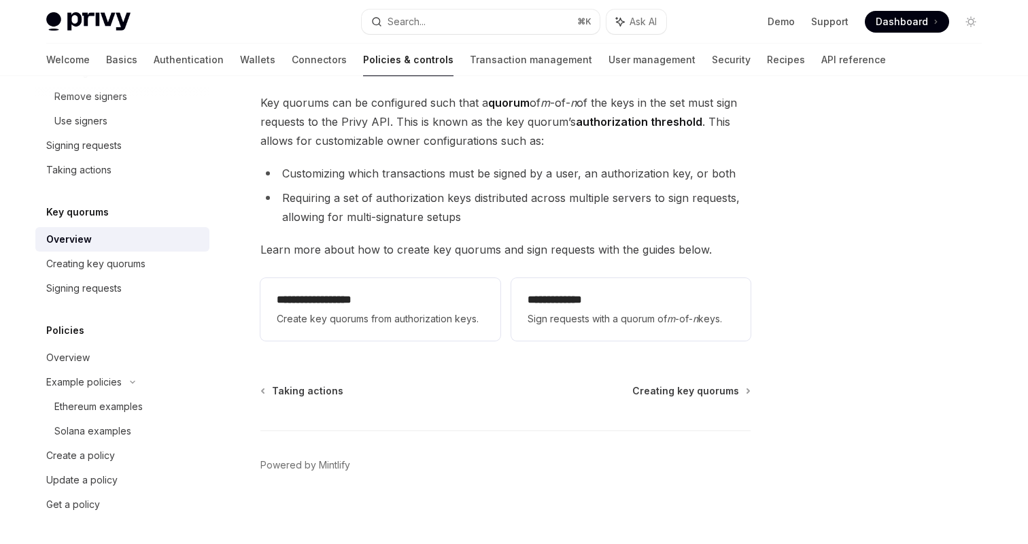
scroll to position [198, 0]
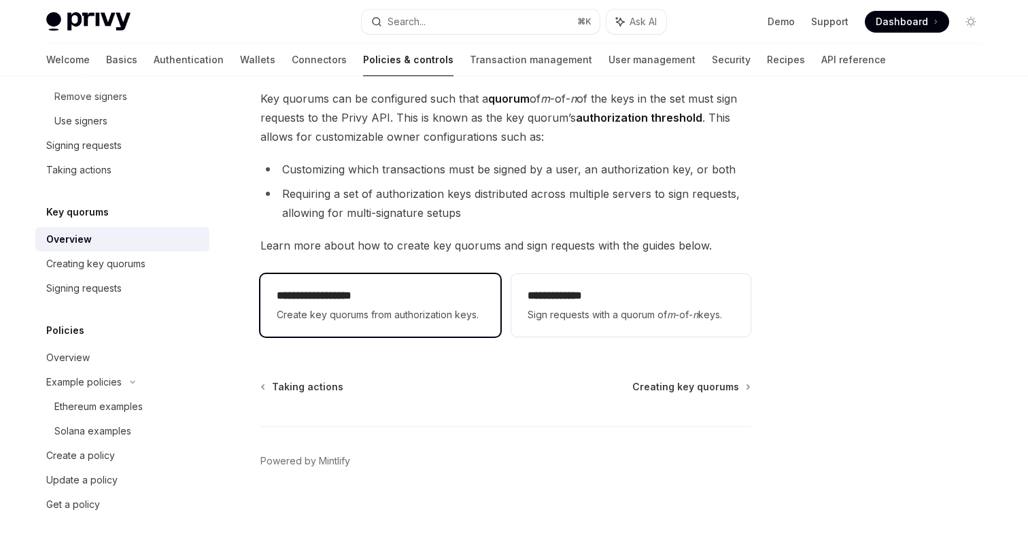
click at [385, 317] on span "Create key quorums from authorization keys." at bounding box center [380, 315] width 207 height 16
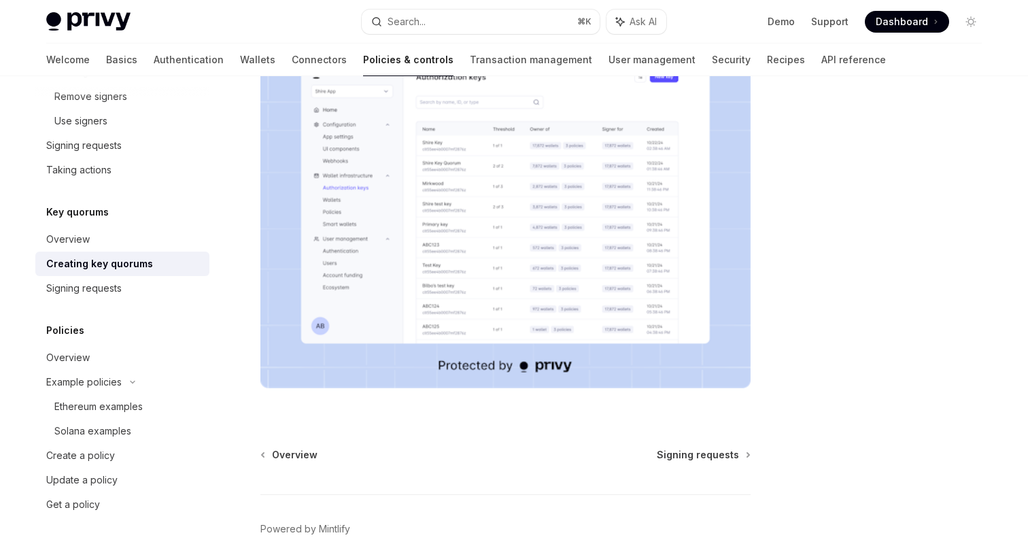
scroll to position [498, 0]
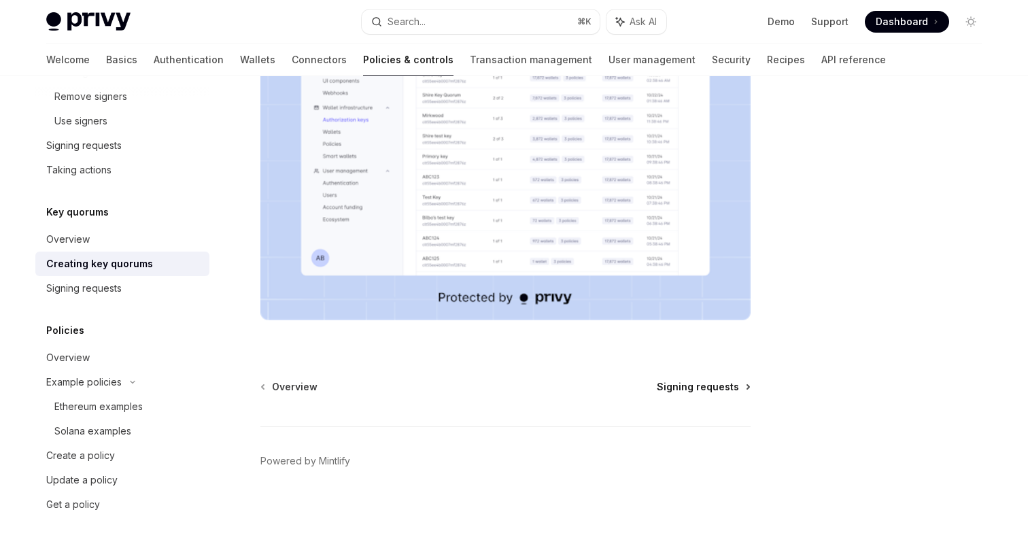
click at [686, 383] on span "Signing requests" at bounding box center [698, 387] width 82 height 14
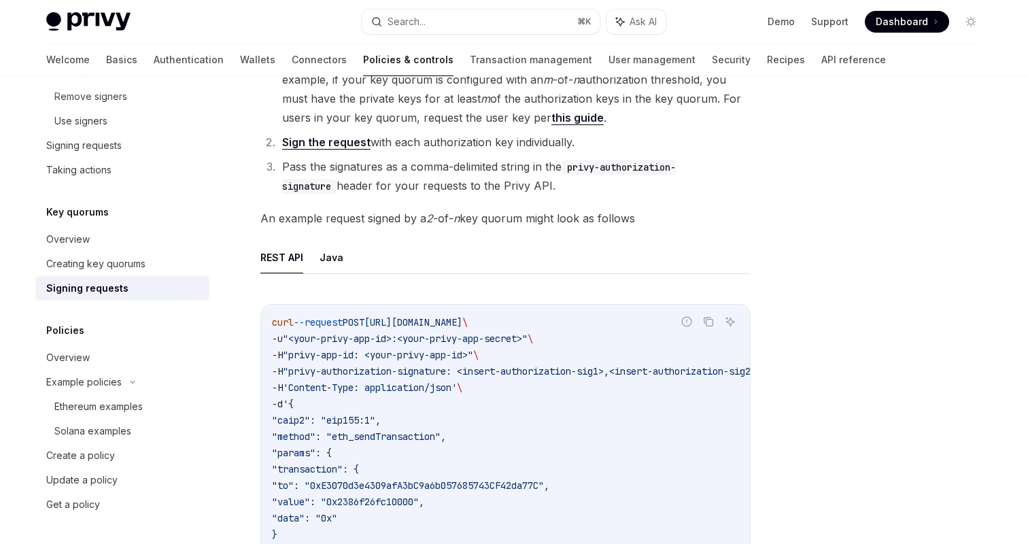
scroll to position [154, 0]
click at [573, 116] on link "this guide" at bounding box center [577, 116] width 52 height 14
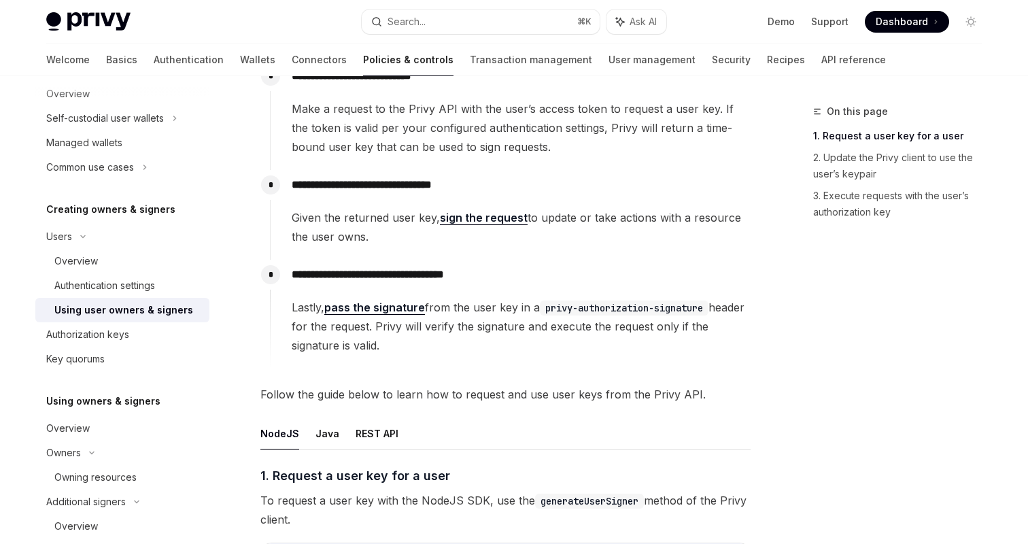
scroll to position [177, 0]
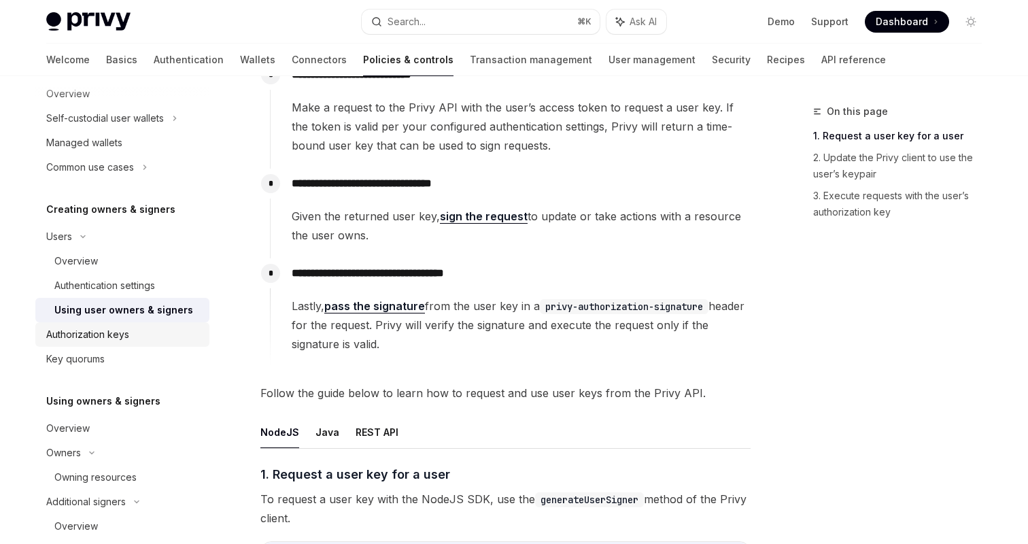
click at [123, 328] on div "Authorization keys" at bounding box center [87, 334] width 83 height 16
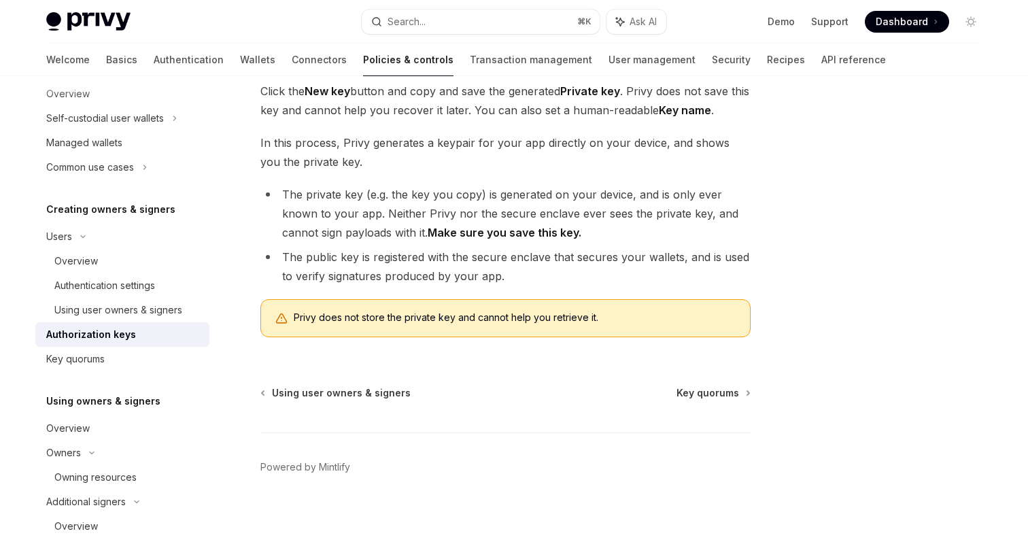
scroll to position [319, 0]
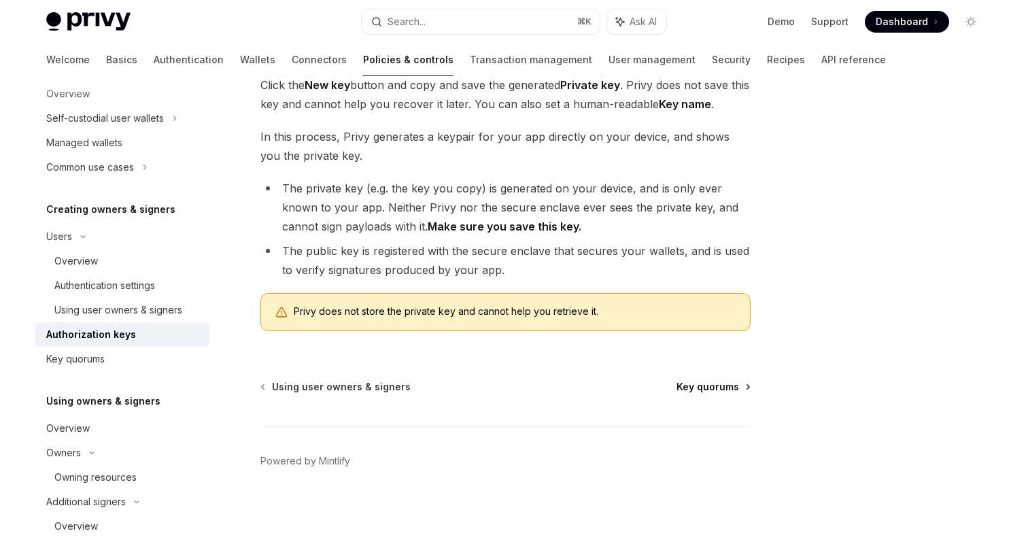
click at [706, 385] on span "Key quorums" at bounding box center [707, 387] width 63 height 14
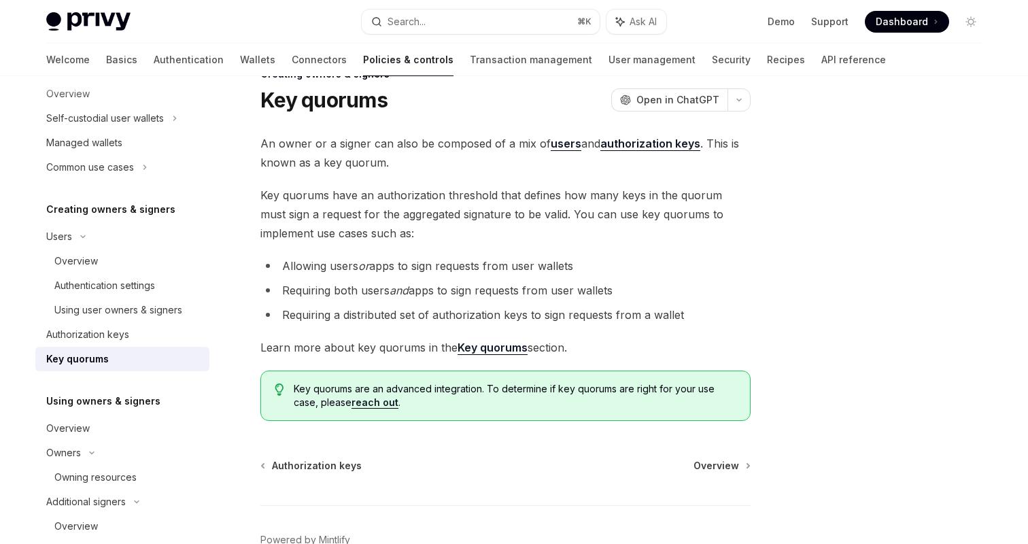
scroll to position [39, 0]
click at [721, 469] on span "Overview" at bounding box center [716, 464] width 46 height 14
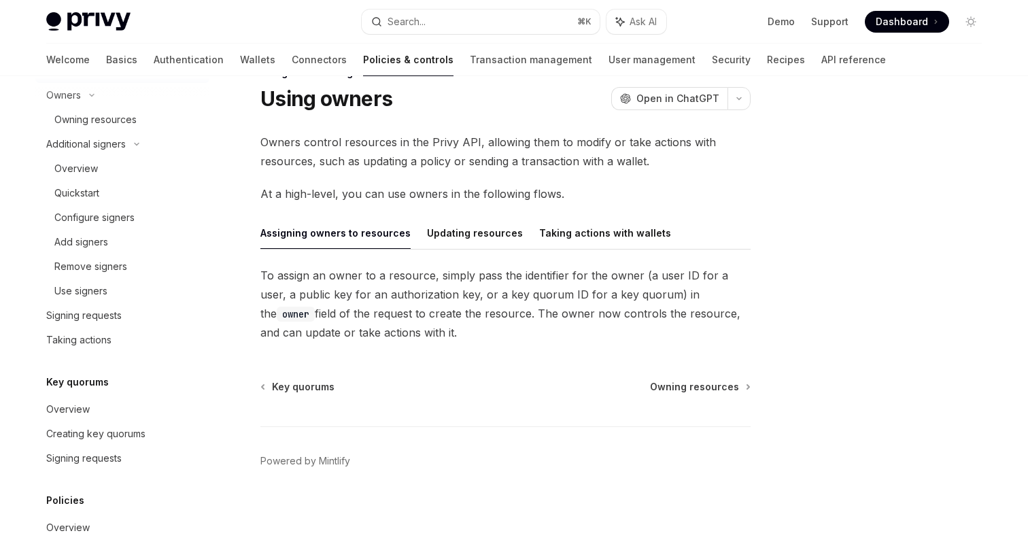
scroll to position [538, 0]
click at [124, 169] on div "Overview" at bounding box center [127, 167] width 147 height 16
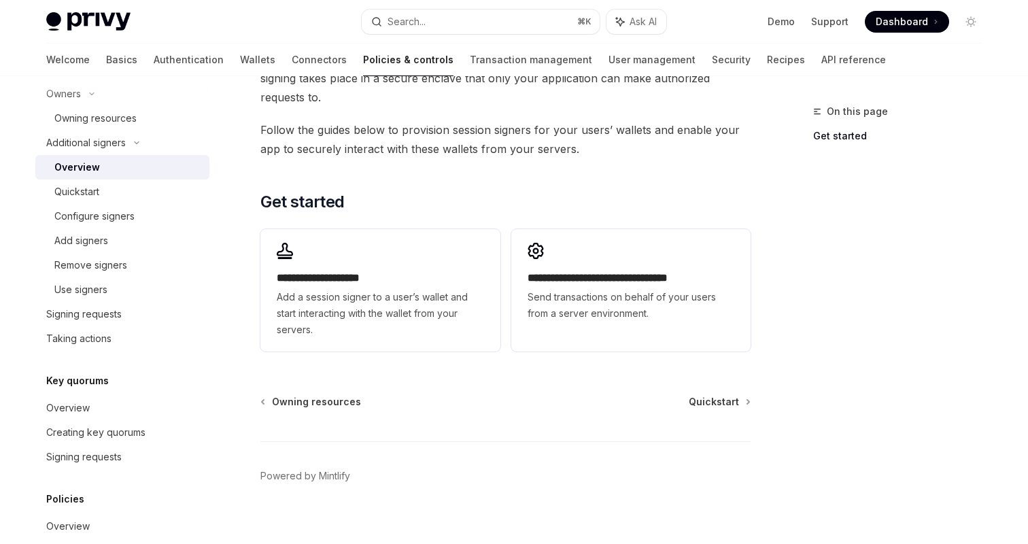
scroll to position [360, 0]
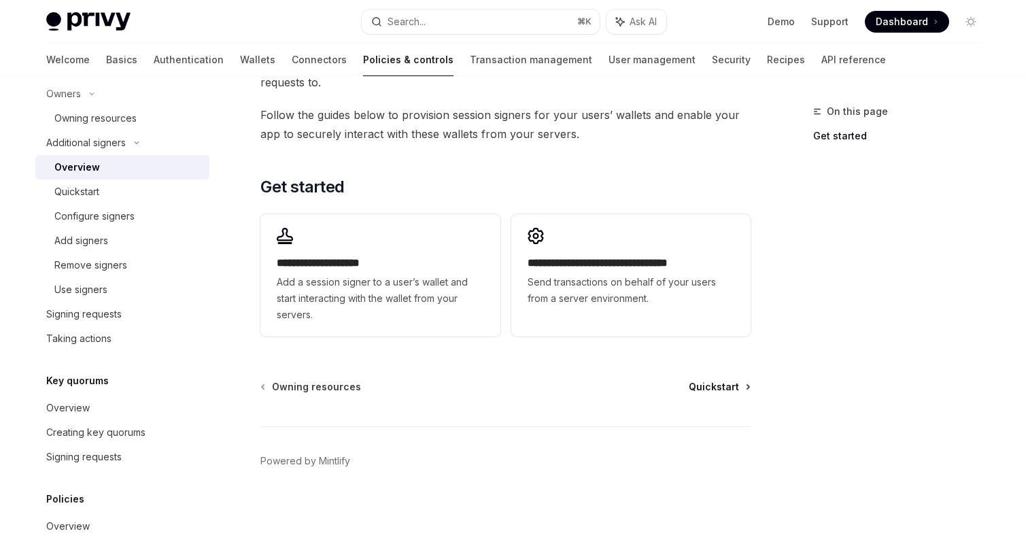
click at [709, 381] on span "Quickstart" at bounding box center [714, 387] width 50 height 14
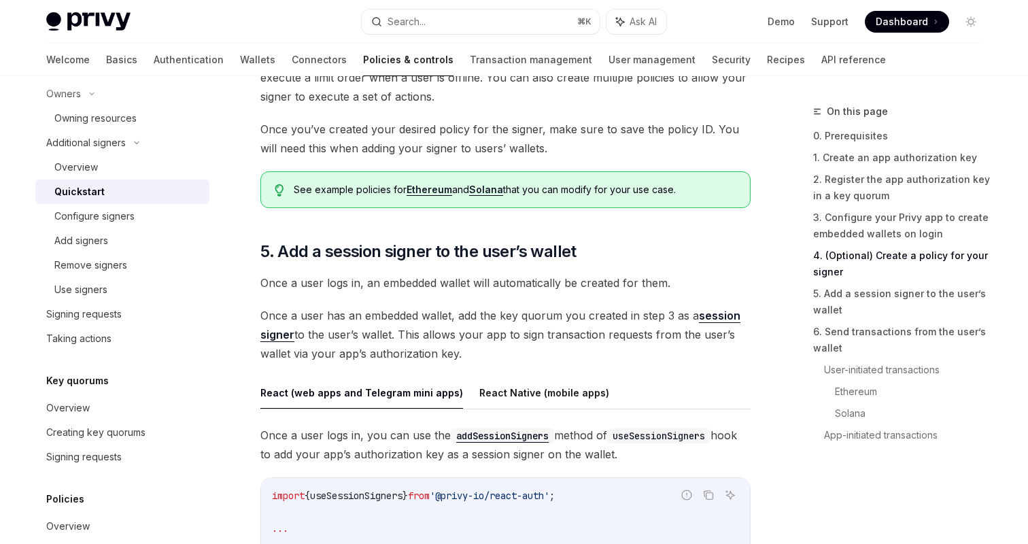
scroll to position [1927, 0]
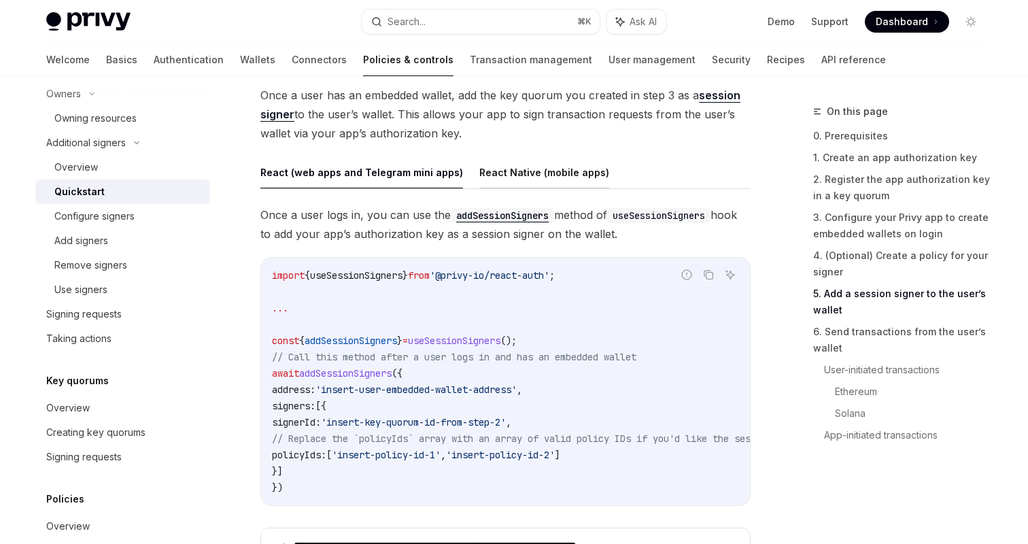
click at [540, 175] on button "React Native (mobile apps)" at bounding box center [544, 172] width 130 height 32
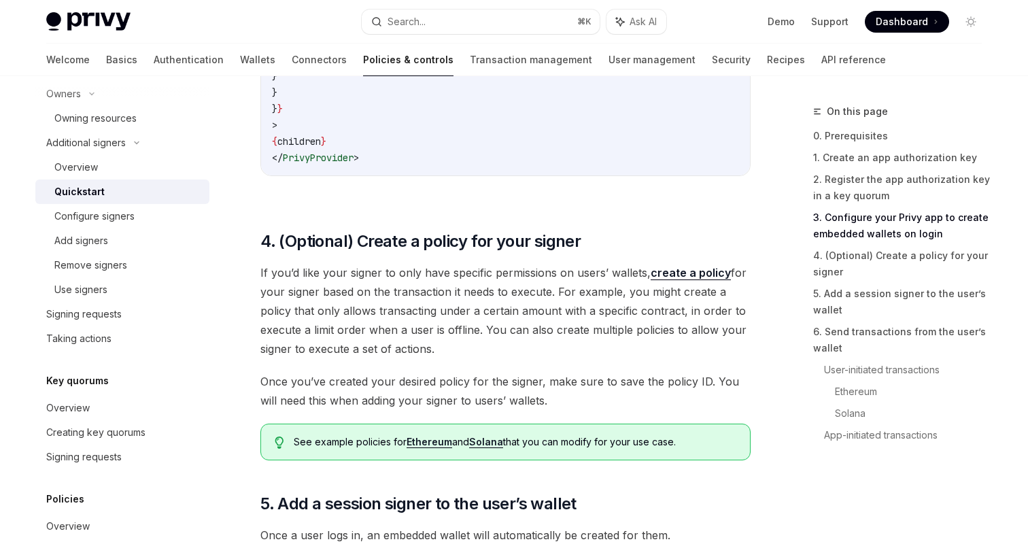
scroll to position [1669, 0]
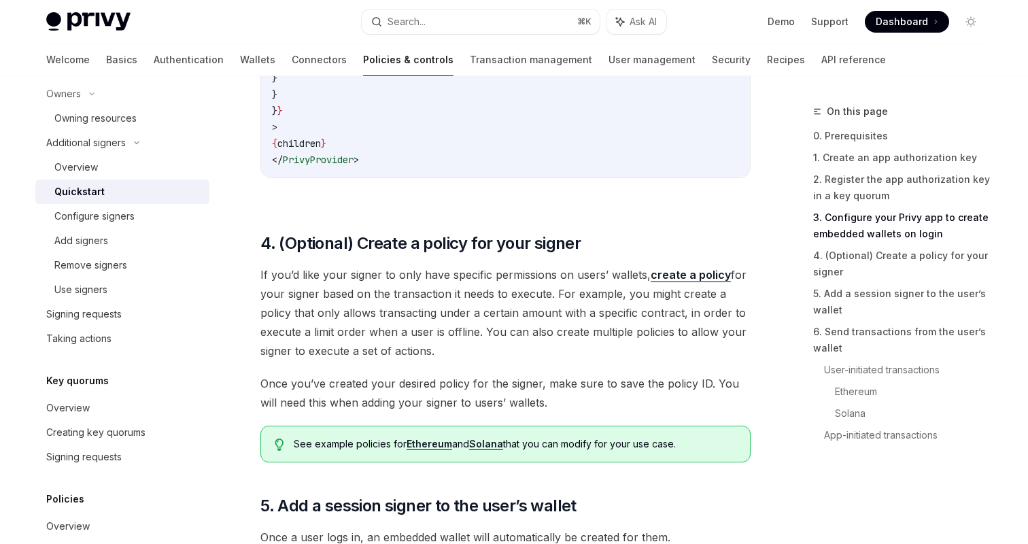
type textarea "*"
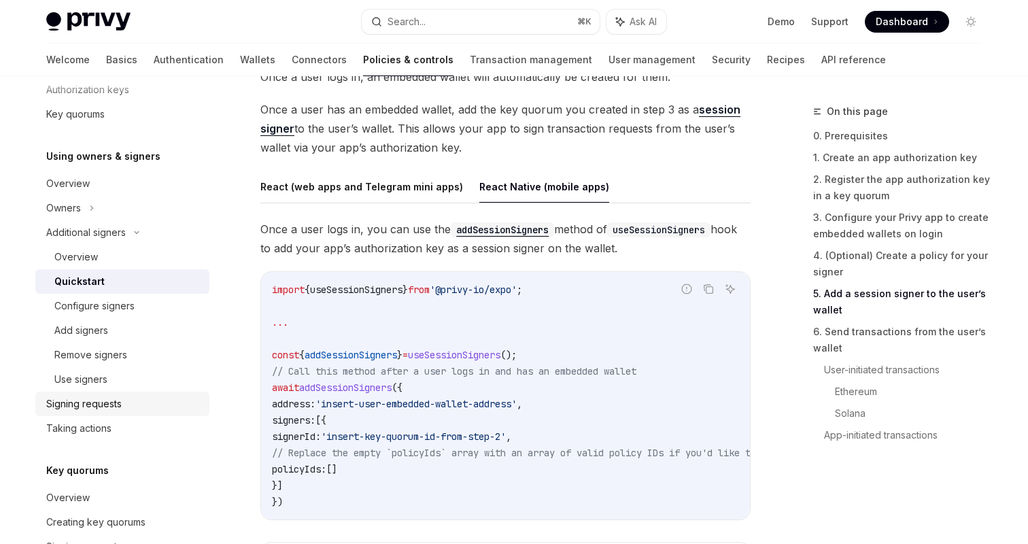
scroll to position [354, 0]
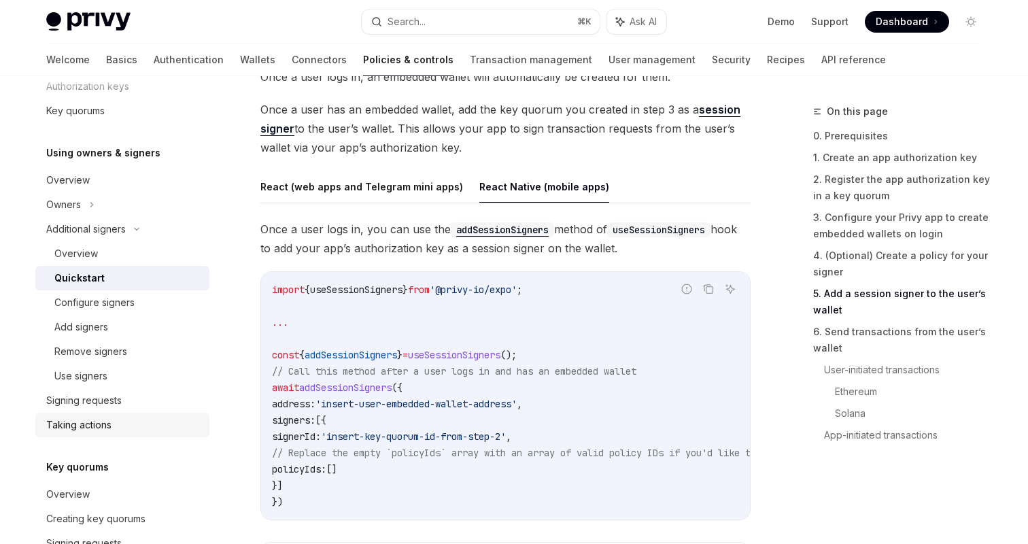
click at [129, 429] on div "Taking actions" at bounding box center [123, 425] width 155 height 16
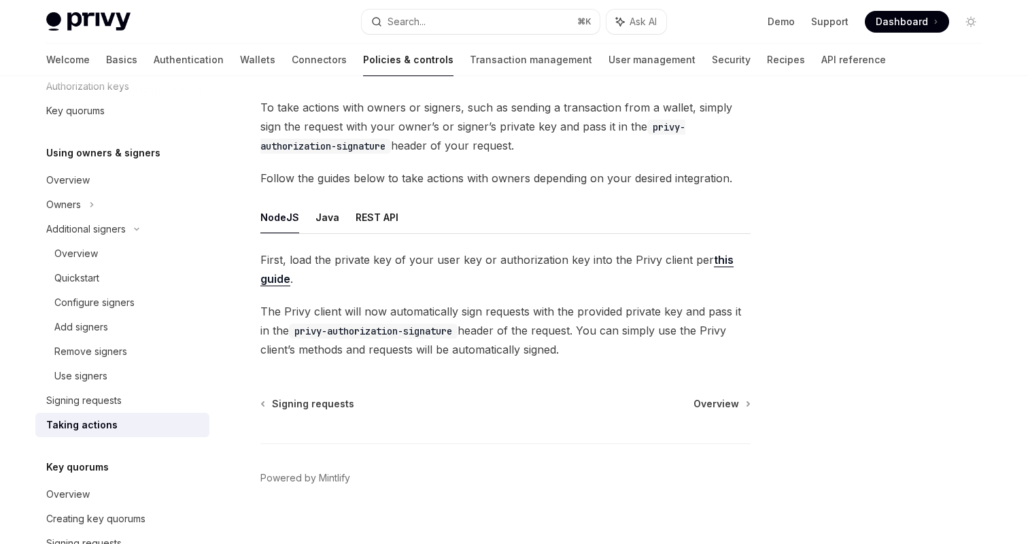
scroll to position [90, 0]
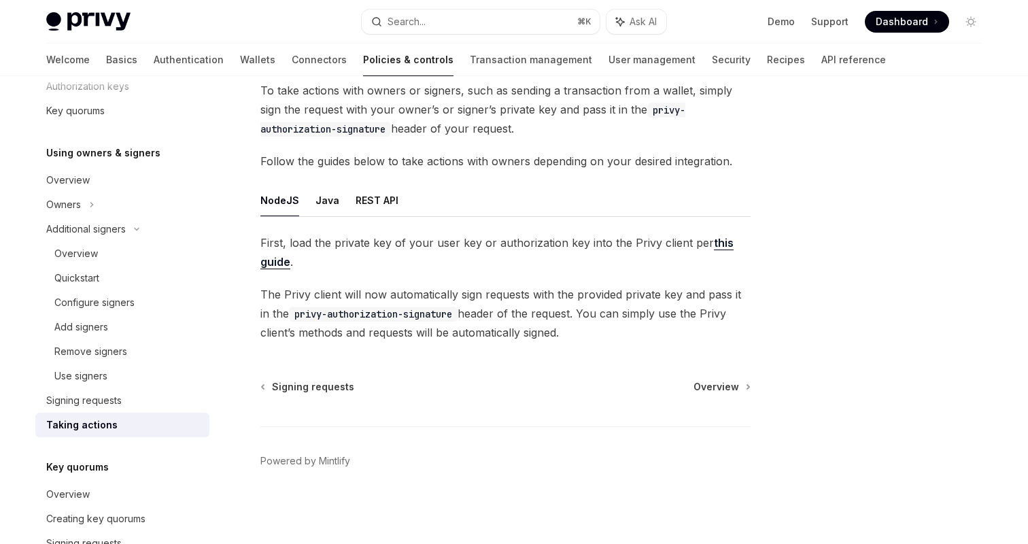
click at [712, 241] on link "this guide" at bounding box center [496, 252] width 473 height 33
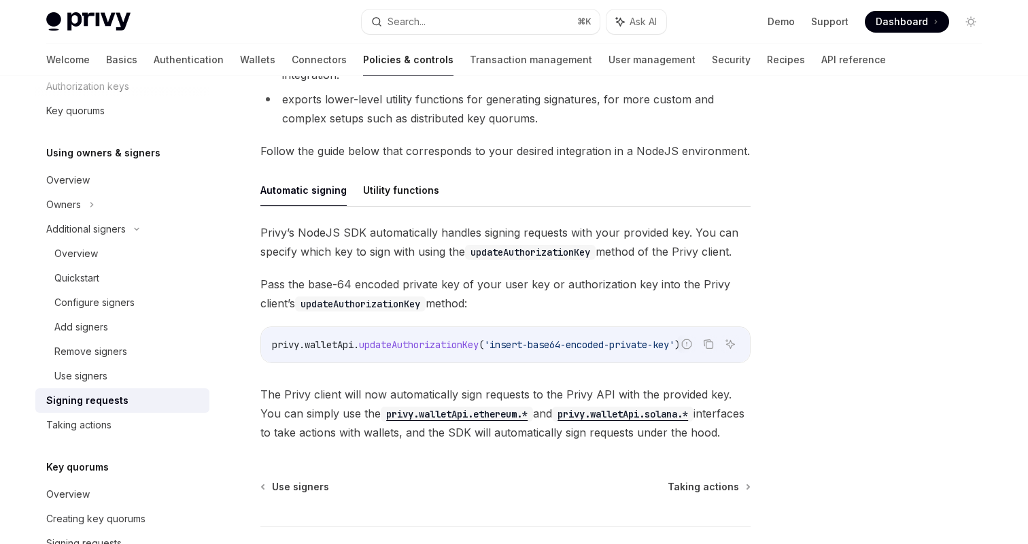
scroll to position [337, 0]
click at [408, 201] on button "Utility functions" at bounding box center [401, 191] width 76 height 32
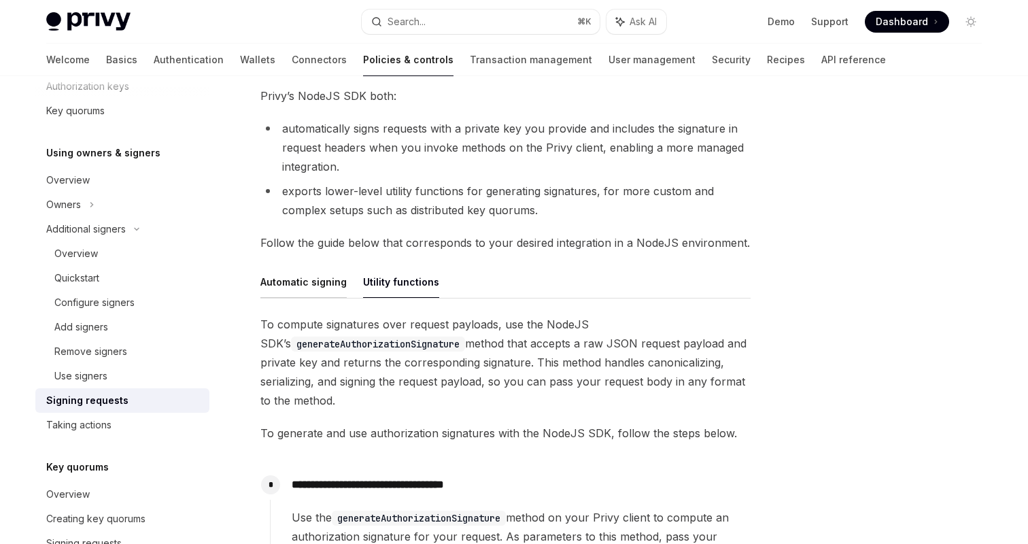
click at [313, 291] on button "Automatic signing" at bounding box center [303, 282] width 86 height 32
type textarea "*"
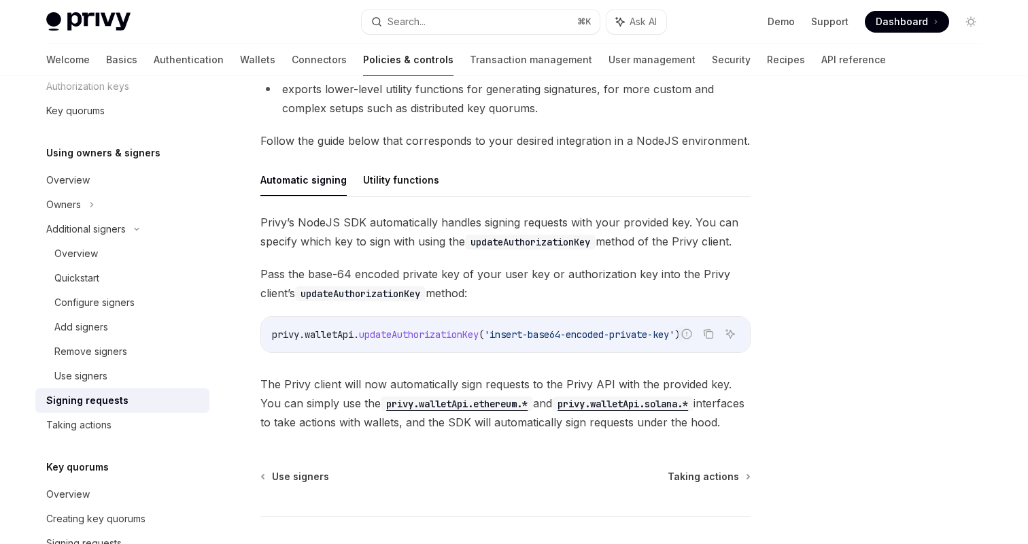
scroll to position [438, 0]
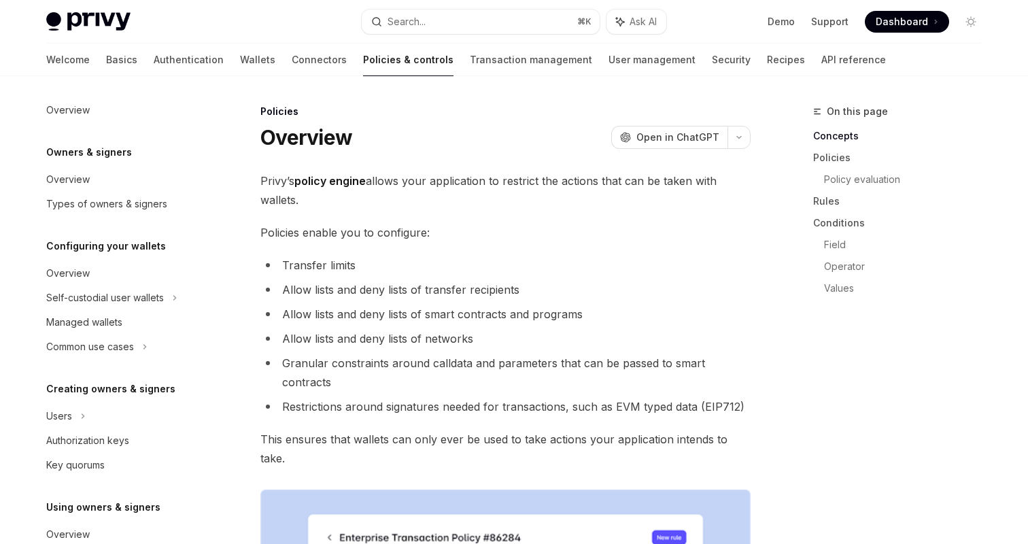
scroll to position [413, 0]
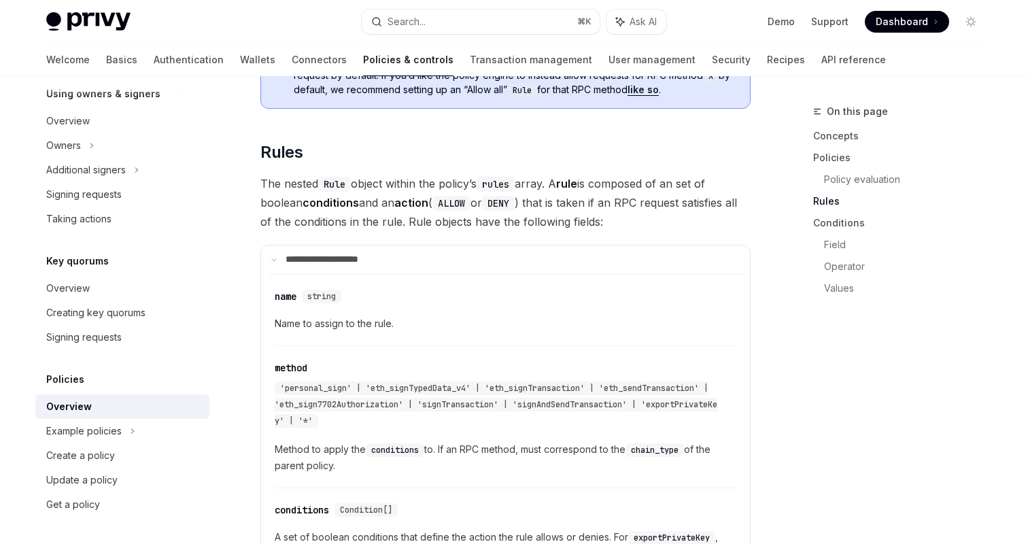
scroll to position [1982, 0]
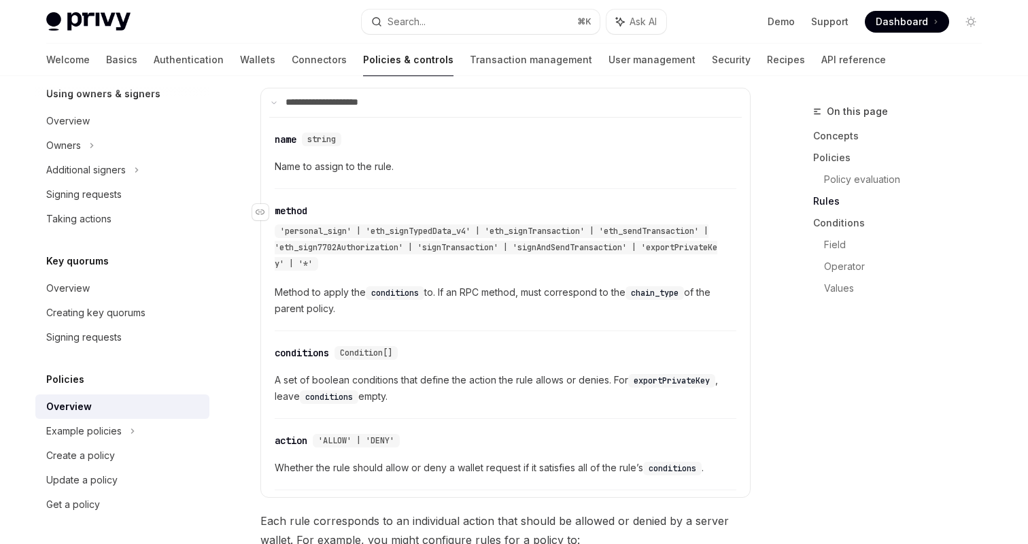
click at [344, 226] on span "'personal_sign' | 'eth_signTypedData_v4' | 'eth_signTransaction' | 'eth_sendTra…" at bounding box center [496, 248] width 442 height 44
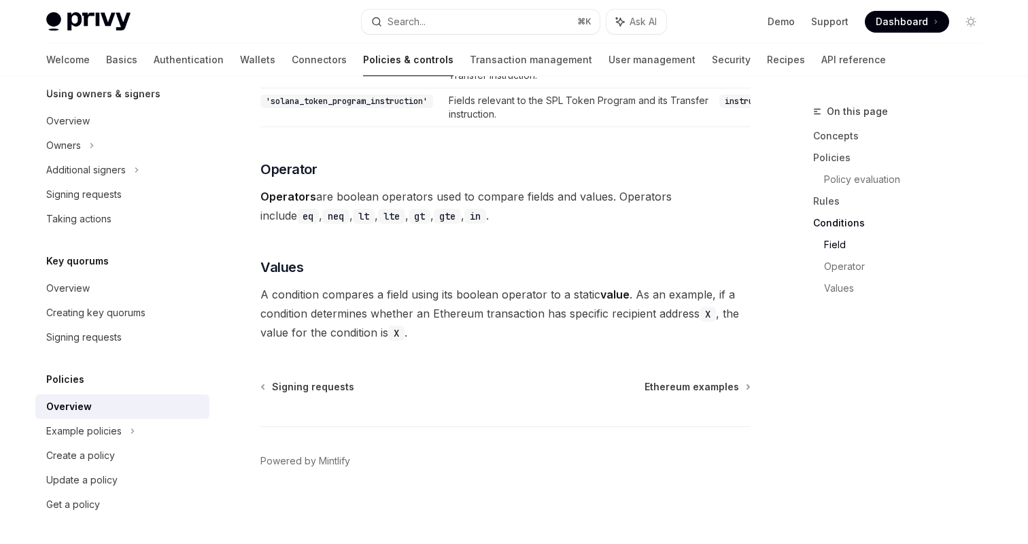
scroll to position [4100, 0]
click at [117, 443] on link "Create a policy" at bounding box center [122, 455] width 174 height 24
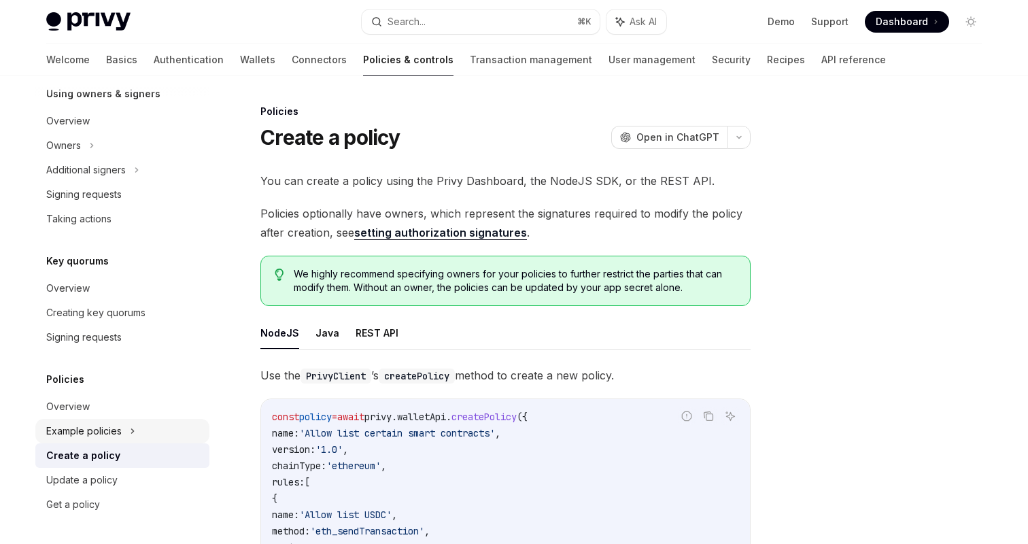
click at [119, 438] on div "Example policies" at bounding box center [83, 431] width 75 height 16
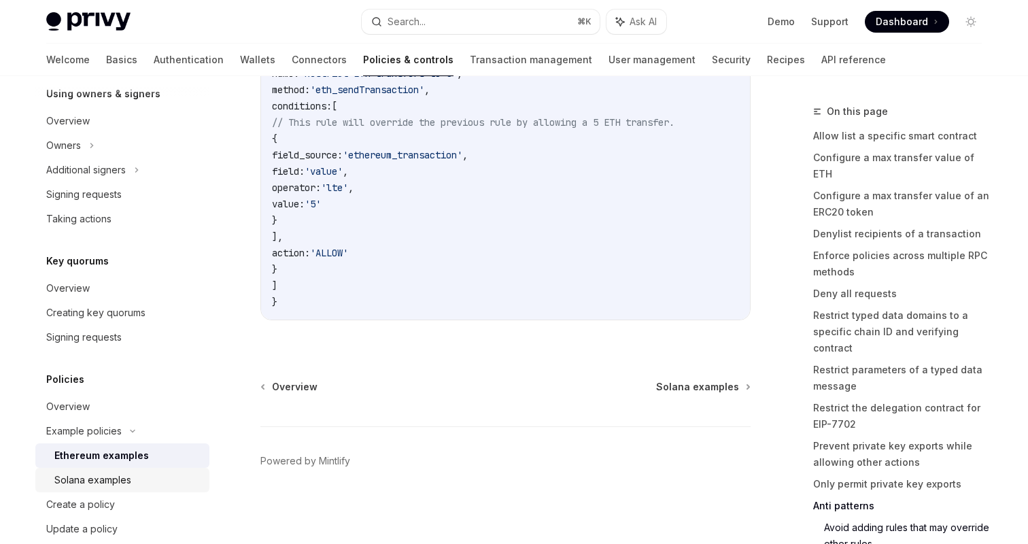
scroll to position [462, 0]
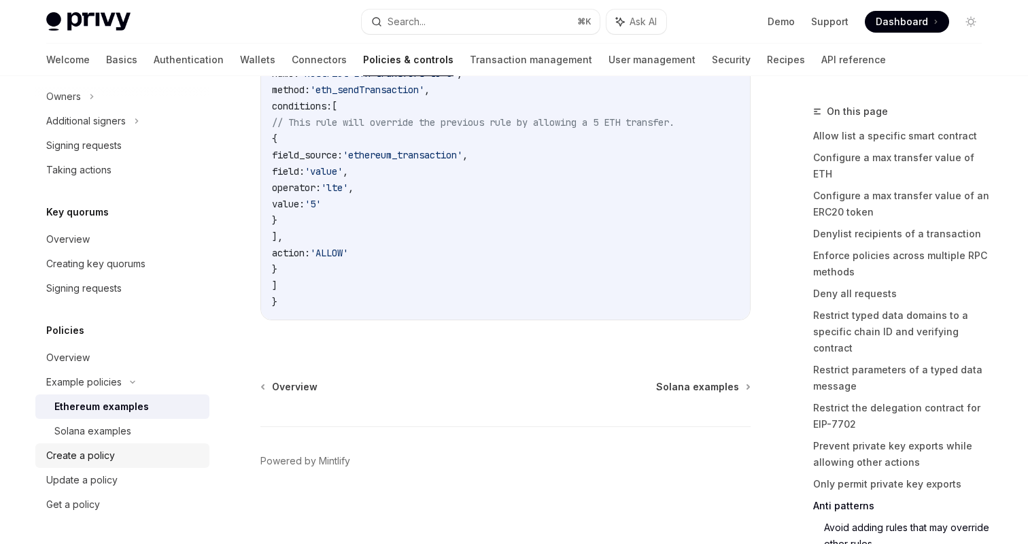
click at [122, 454] on div "Create a policy" at bounding box center [123, 455] width 155 height 16
type textarea "*"
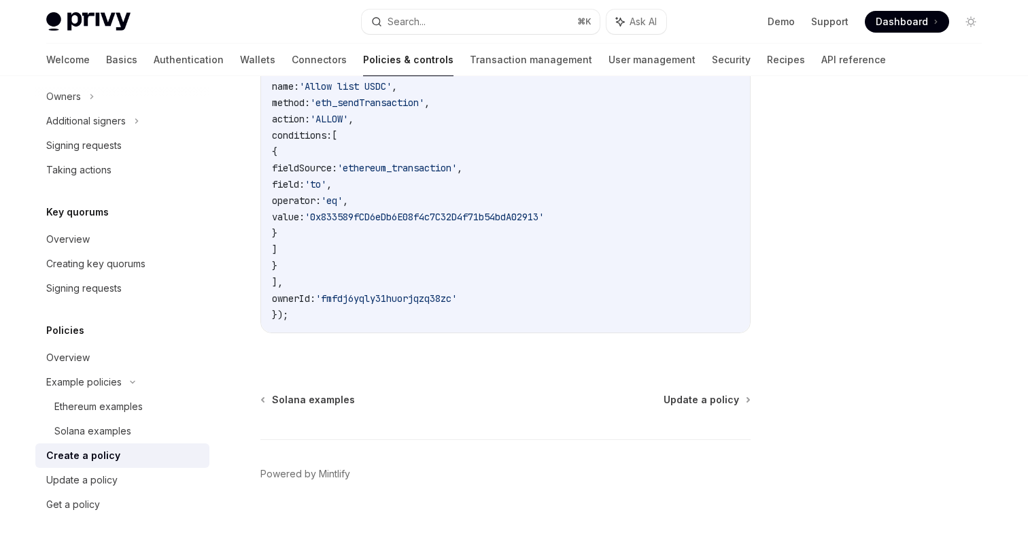
scroll to position [441, 0]
